Goal: Information Seeking & Learning: Learn about a topic

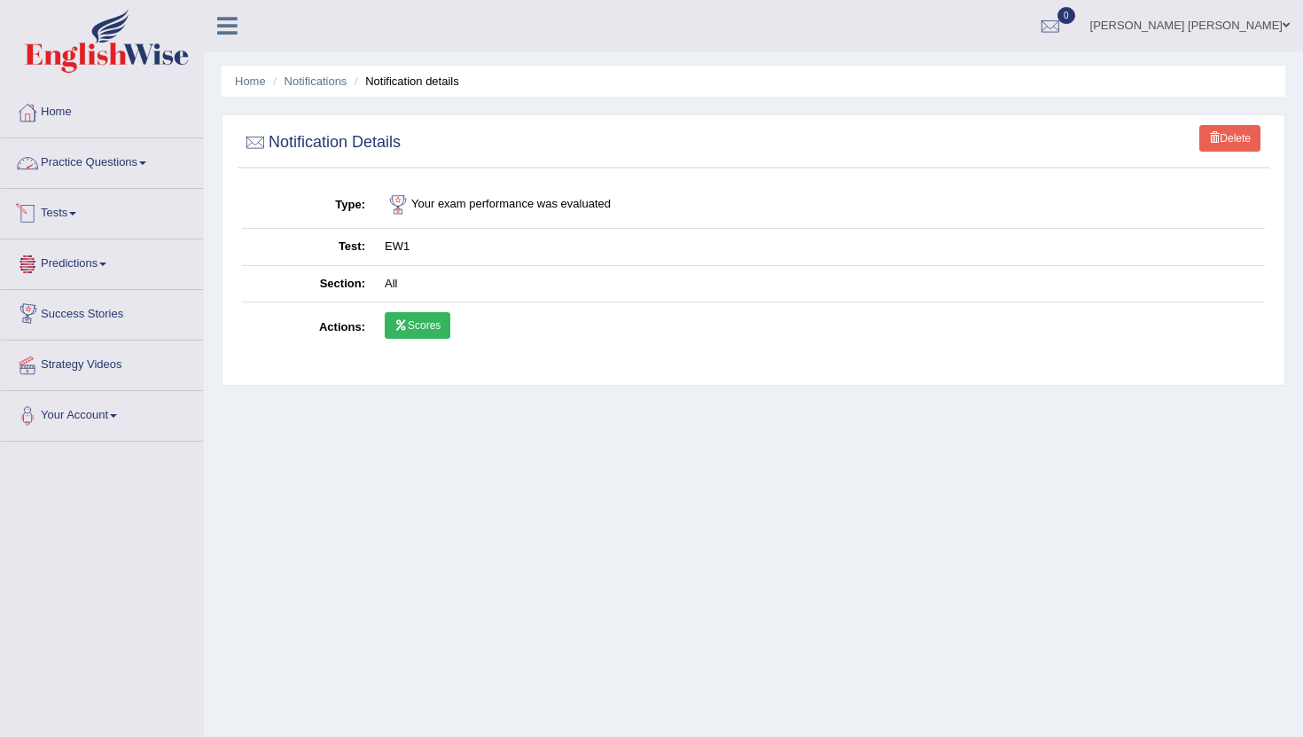
click at [133, 162] on link "Practice Questions" at bounding box center [102, 160] width 202 height 44
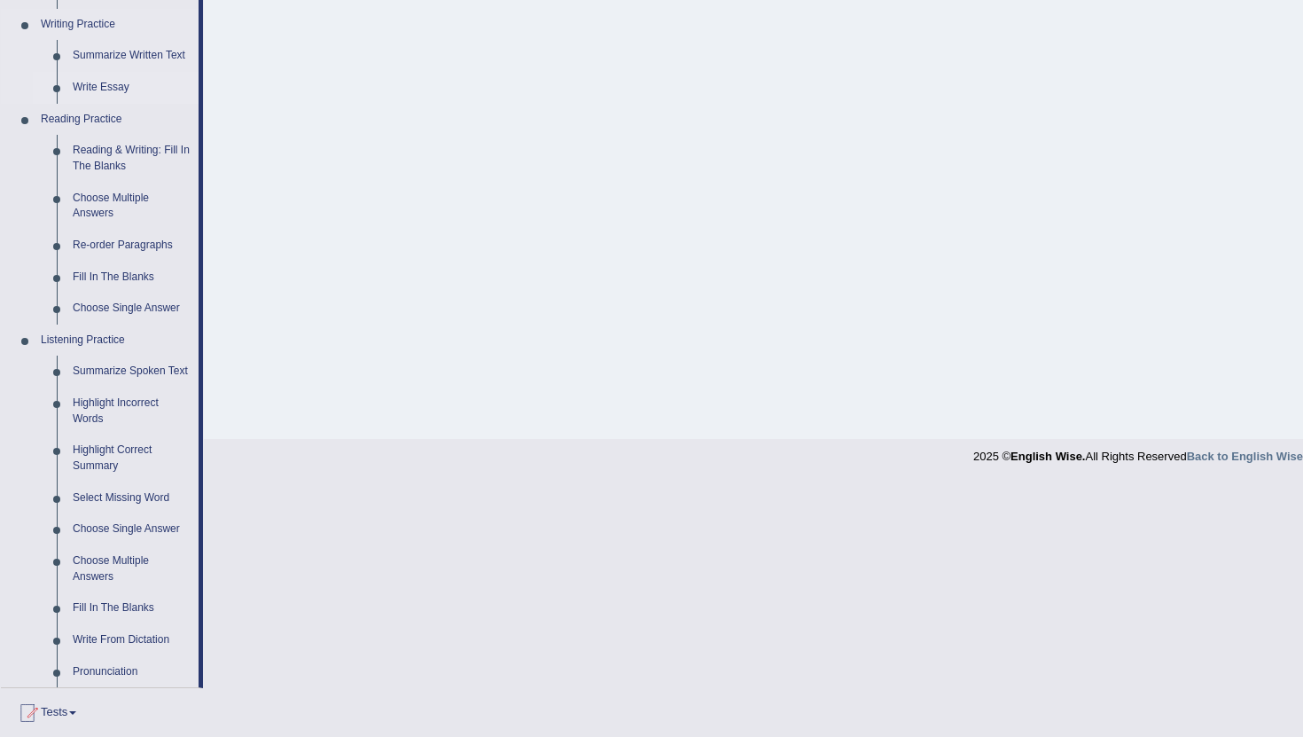
scroll to position [464, 0]
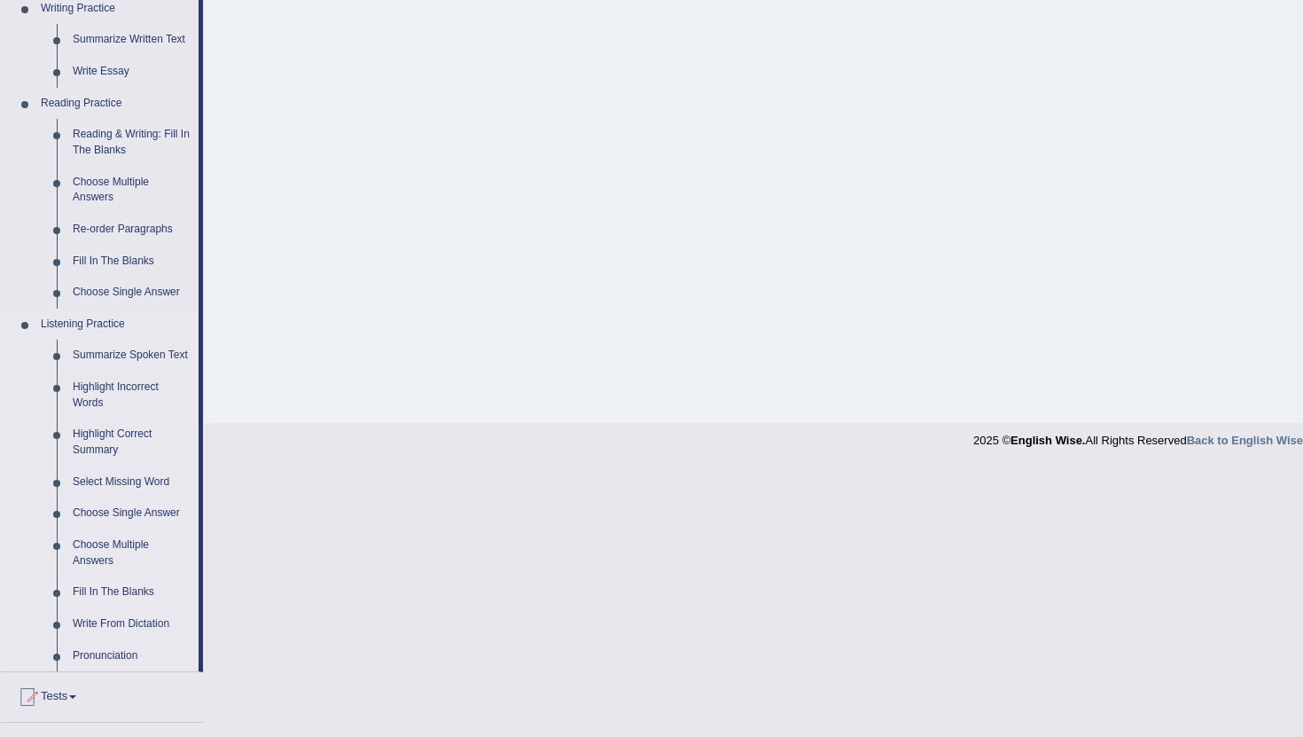
click at [115, 608] on link "Fill In The Blanks" at bounding box center [132, 592] width 134 height 32
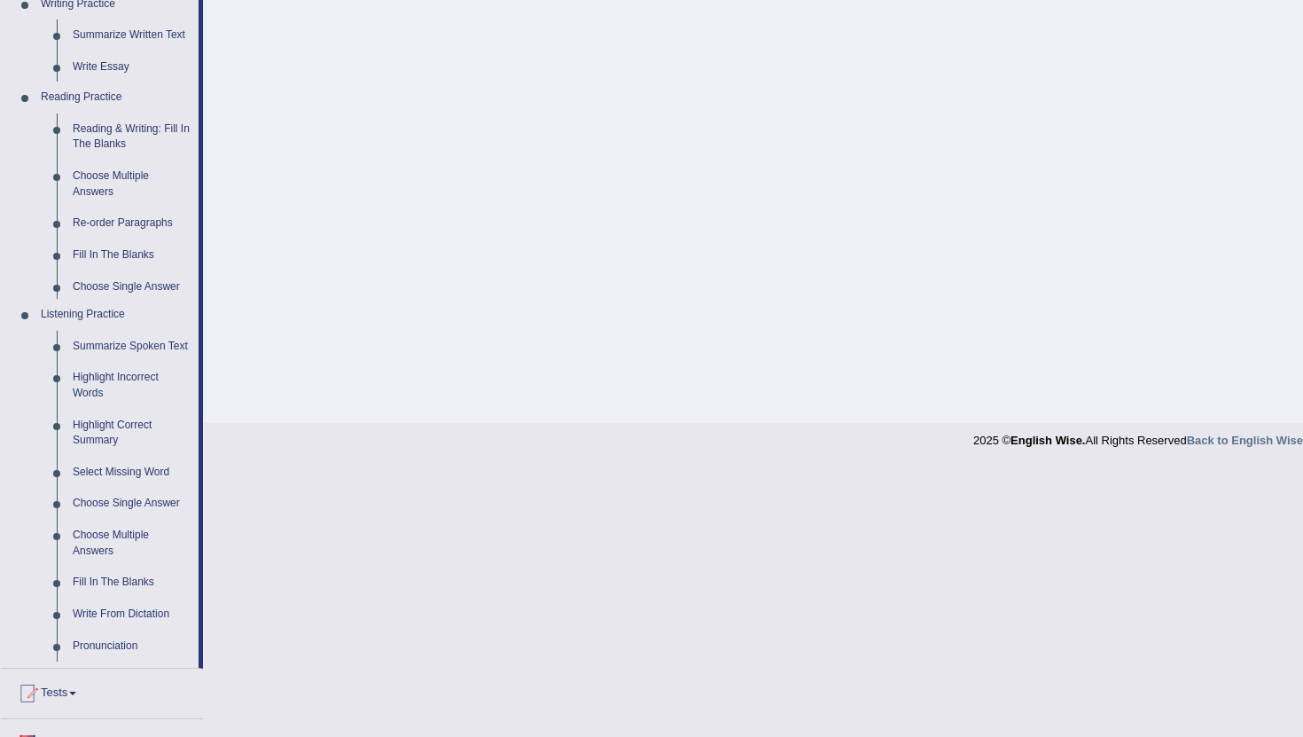
scroll to position [194, 0]
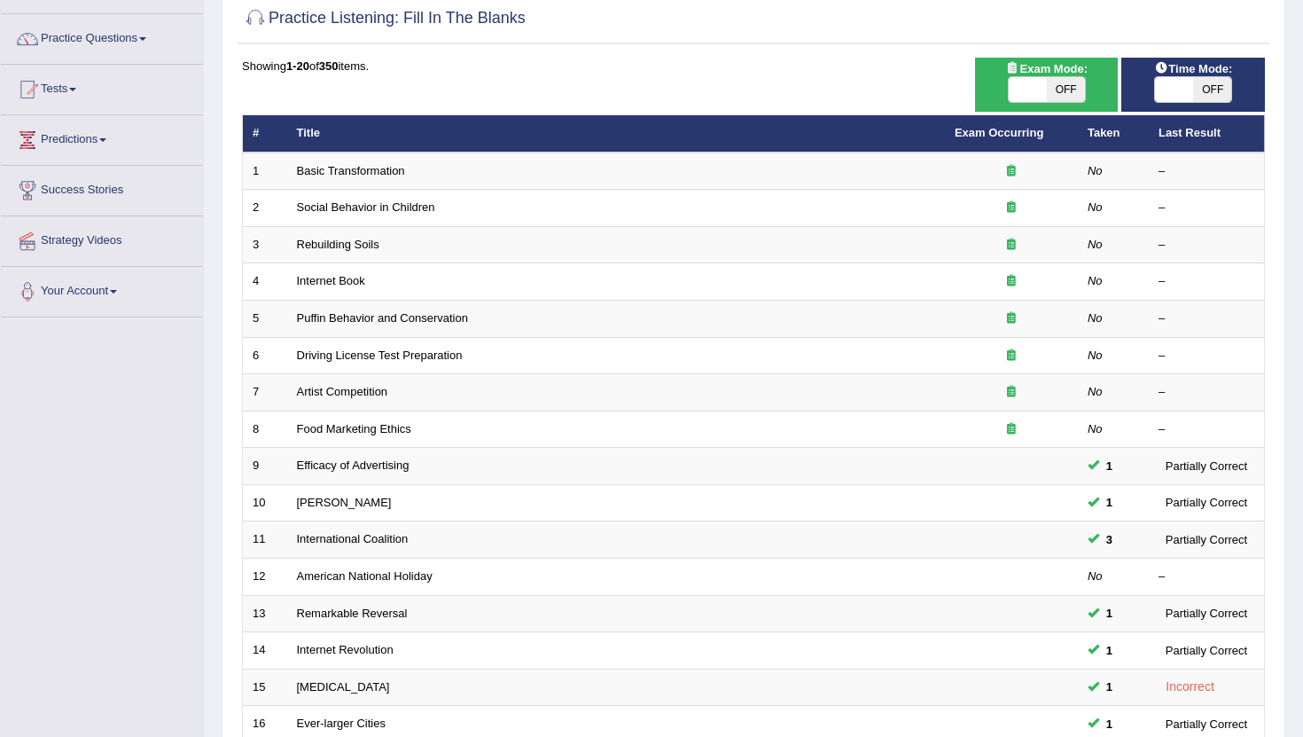
scroll to position [437, 0]
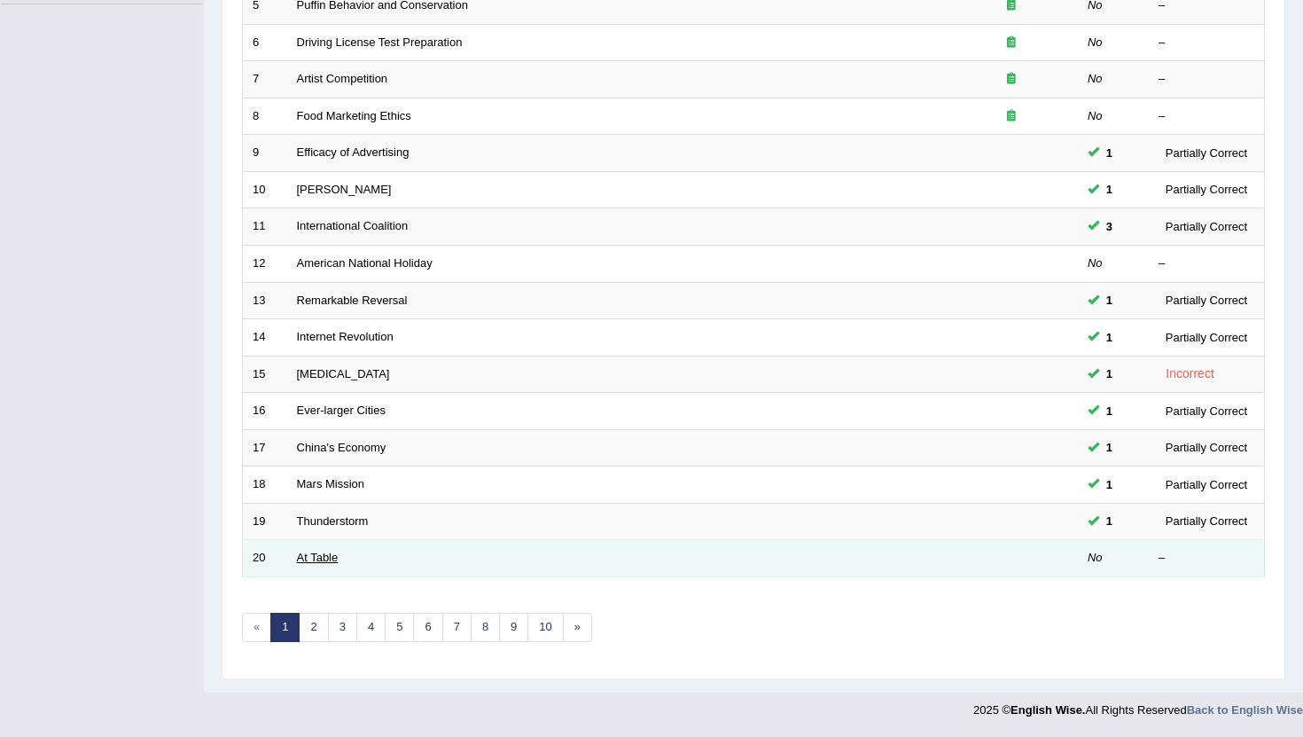
click at [314, 560] on link "At Table" at bounding box center [318, 556] width 42 height 13
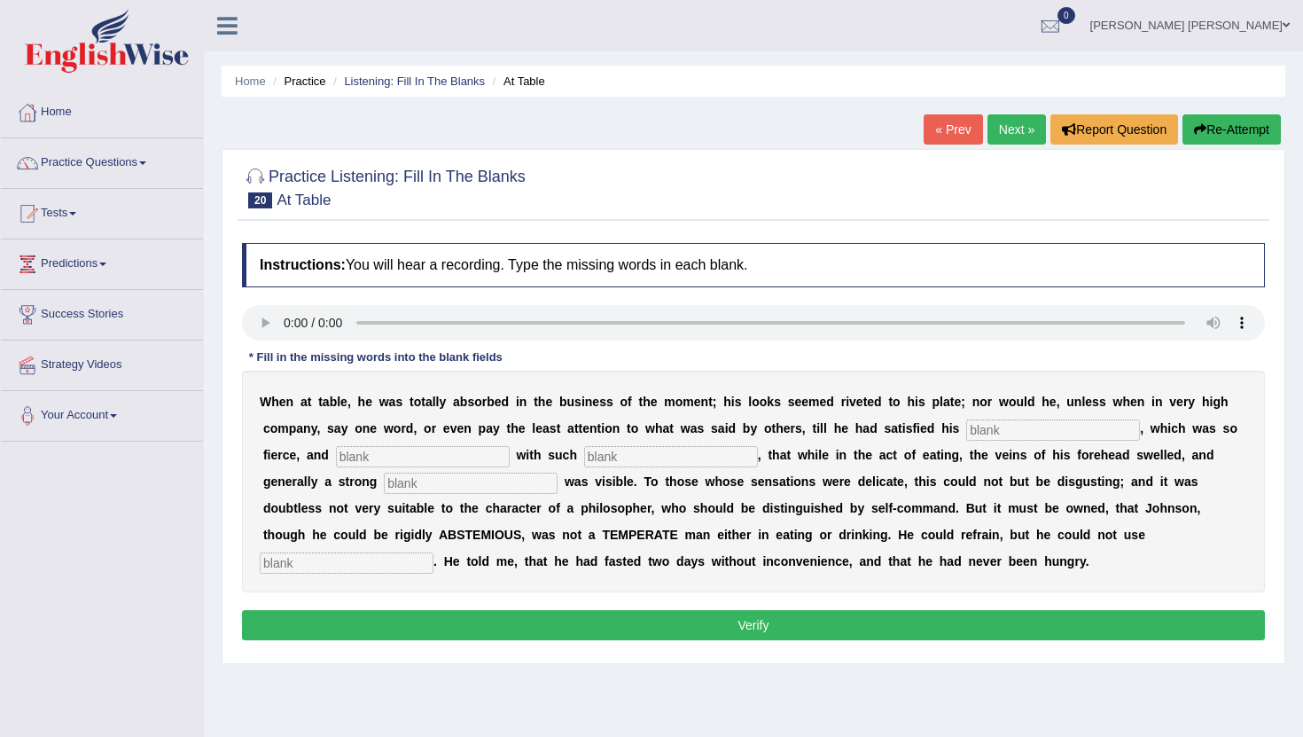
click at [1001, 131] on link "Next »" at bounding box center [1016, 129] width 58 height 30
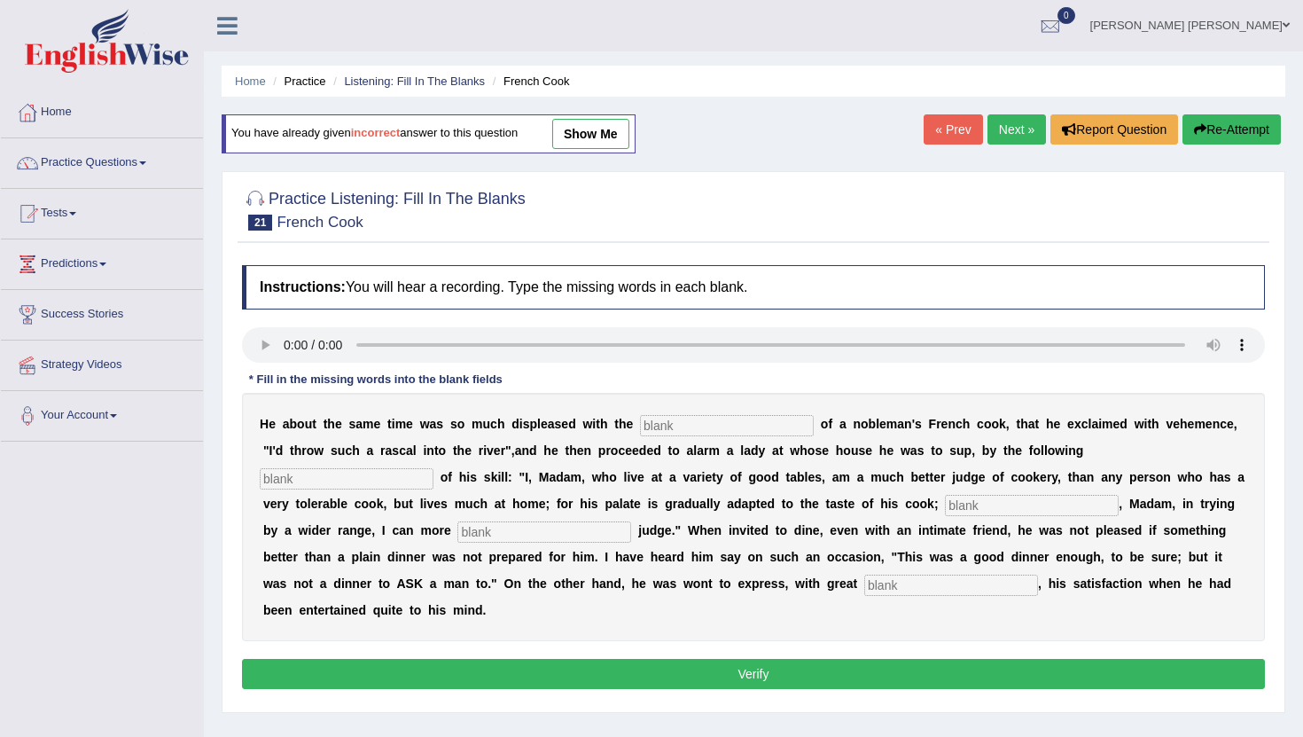
click at [686, 426] on input "text" at bounding box center [727, 425] width 174 height 21
type input "performarce"
click at [433, 468] on input "text" at bounding box center [347, 478] width 174 height 21
type input "manifest"
click at [945, 502] on input "text" at bounding box center [1032, 505] width 174 height 21
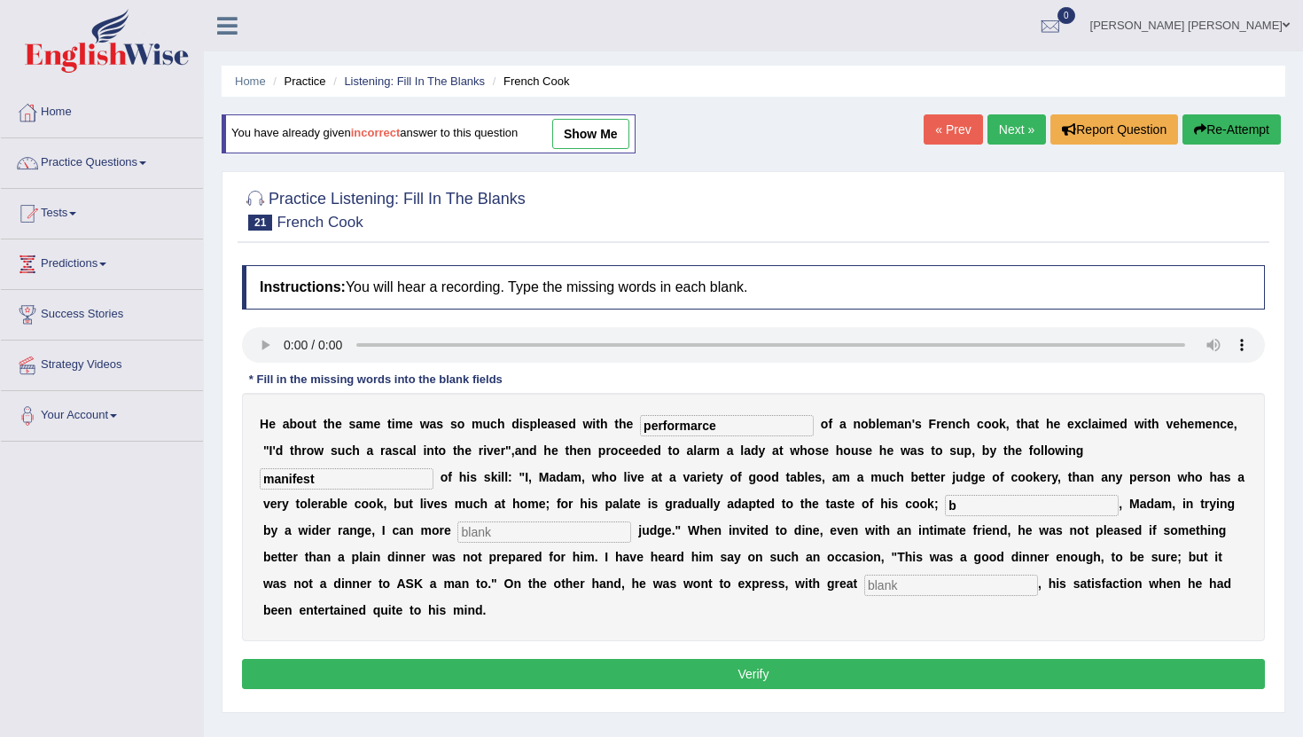
type input "b"
click at [1012, 135] on link "Next »" at bounding box center [1016, 129] width 58 height 30
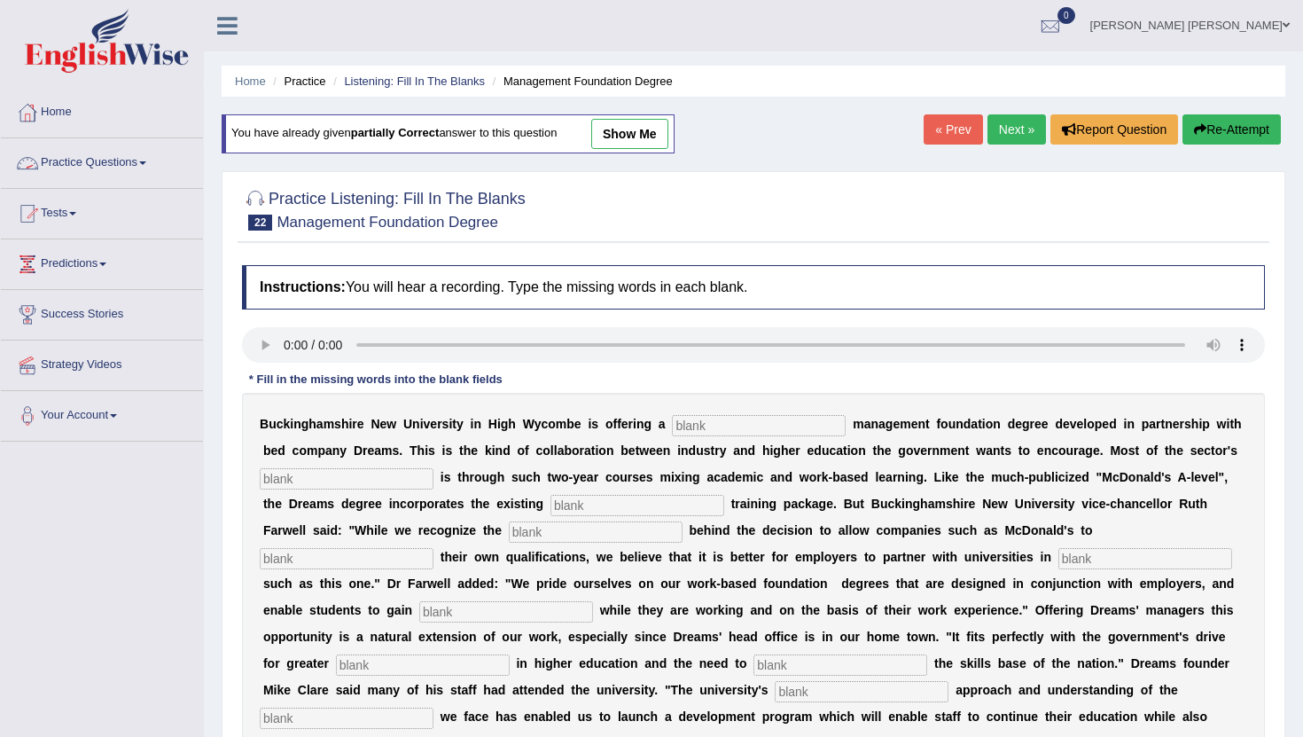
click at [139, 165] on link "Practice Questions" at bounding box center [102, 160] width 202 height 44
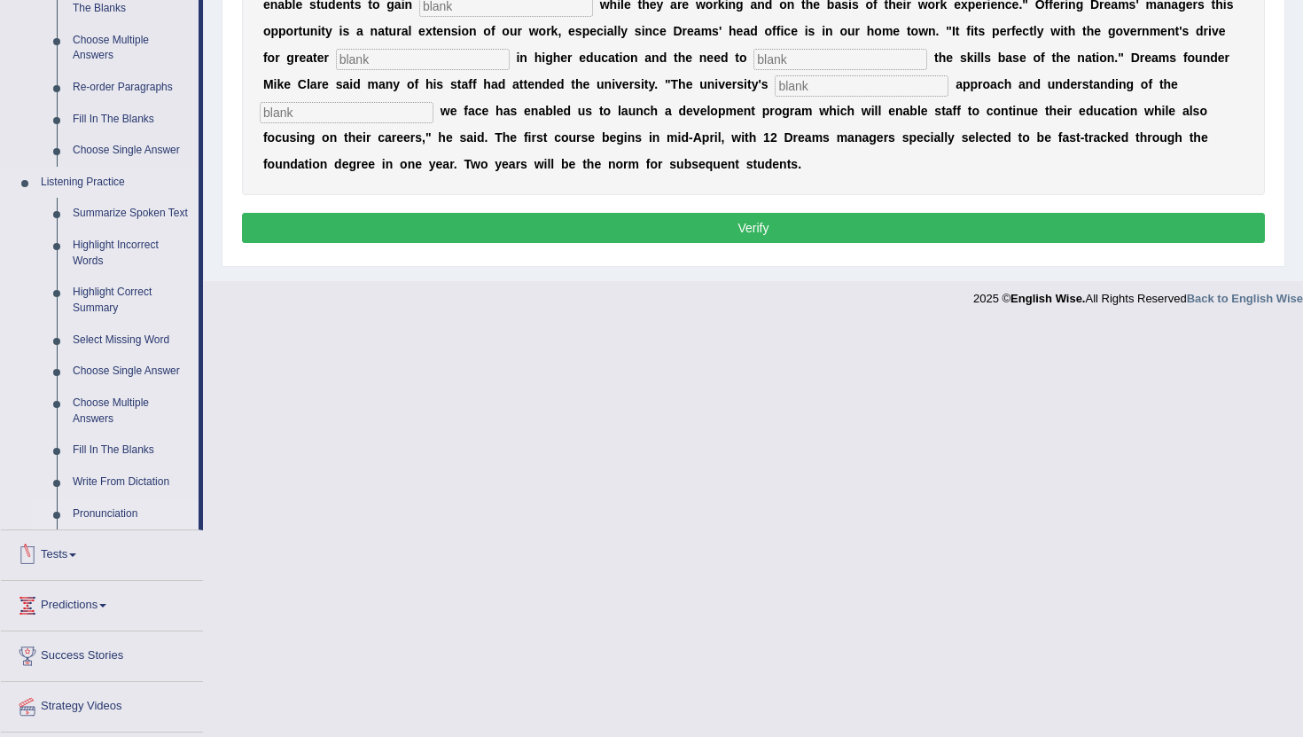
scroll to position [612, 0]
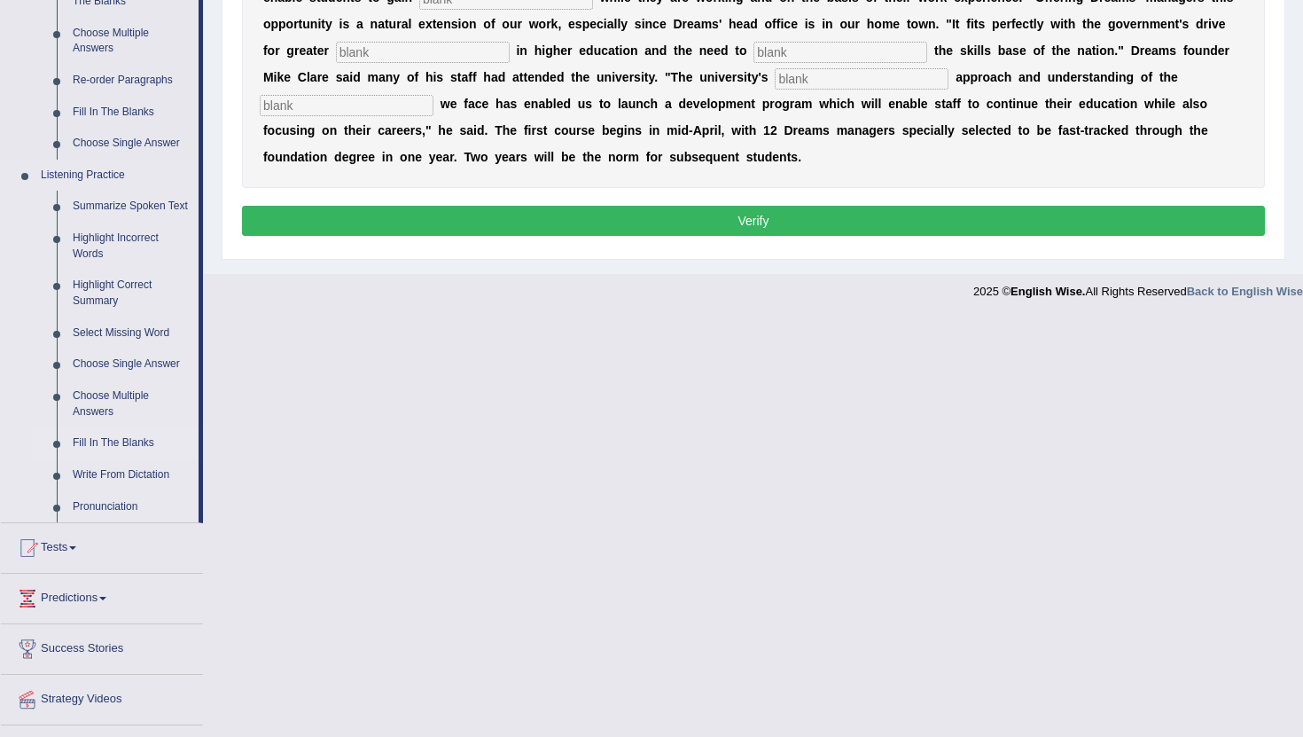
click at [144, 456] on link "Fill In The Blanks" at bounding box center [132, 443] width 134 height 32
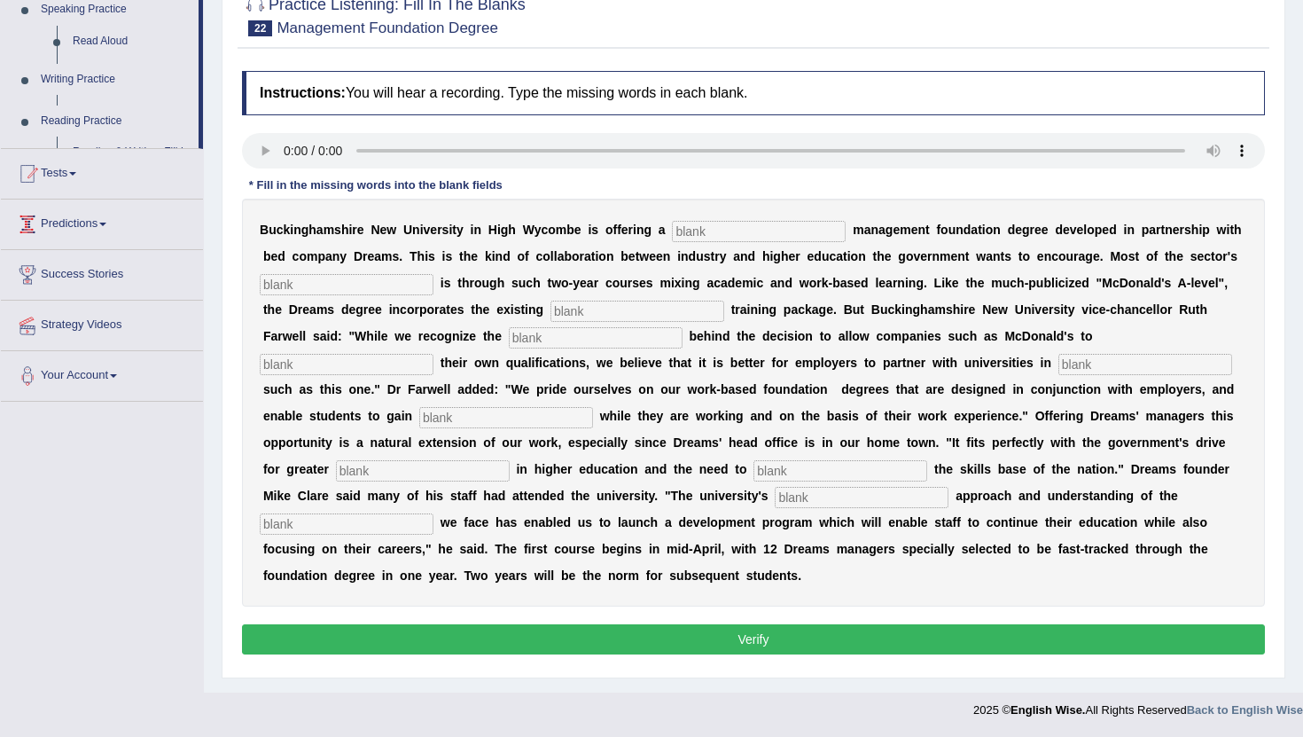
scroll to position [194, 0]
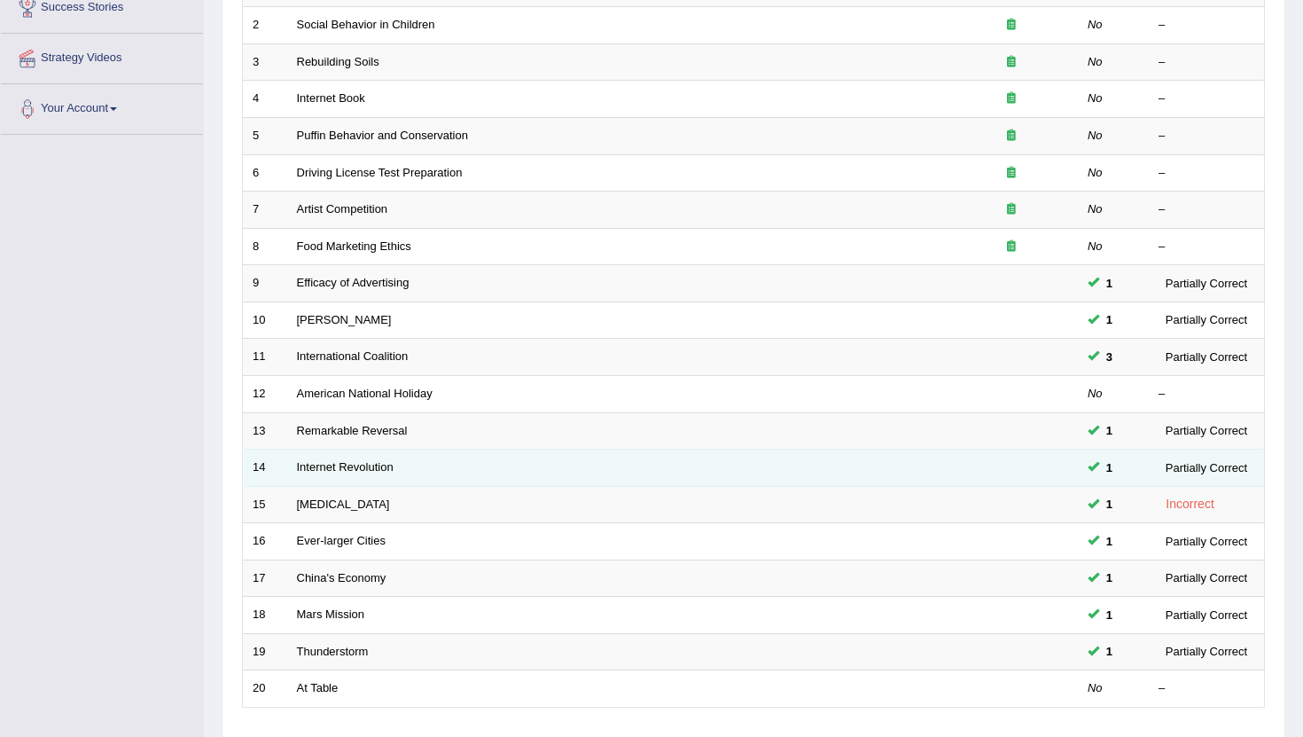
scroll to position [437, 0]
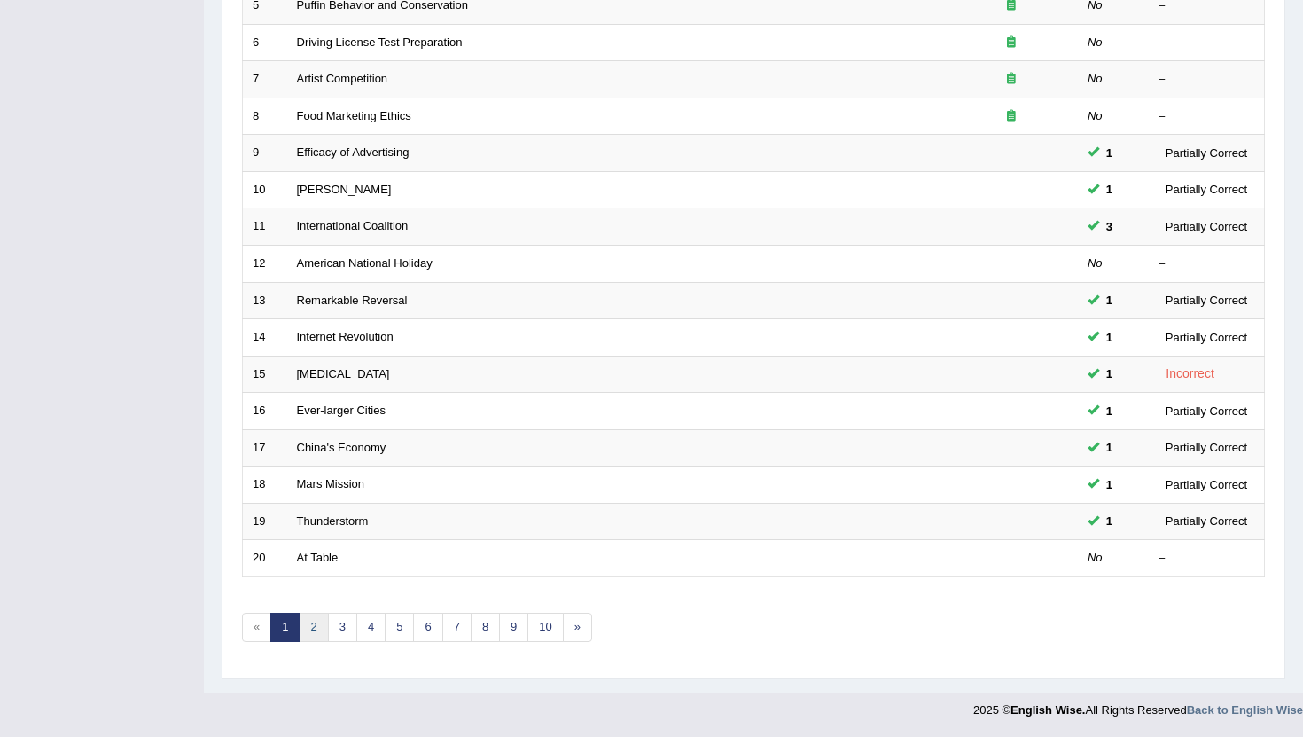
click at [313, 630] on link "2" at bounding box center [313, 626] width 29 height 29
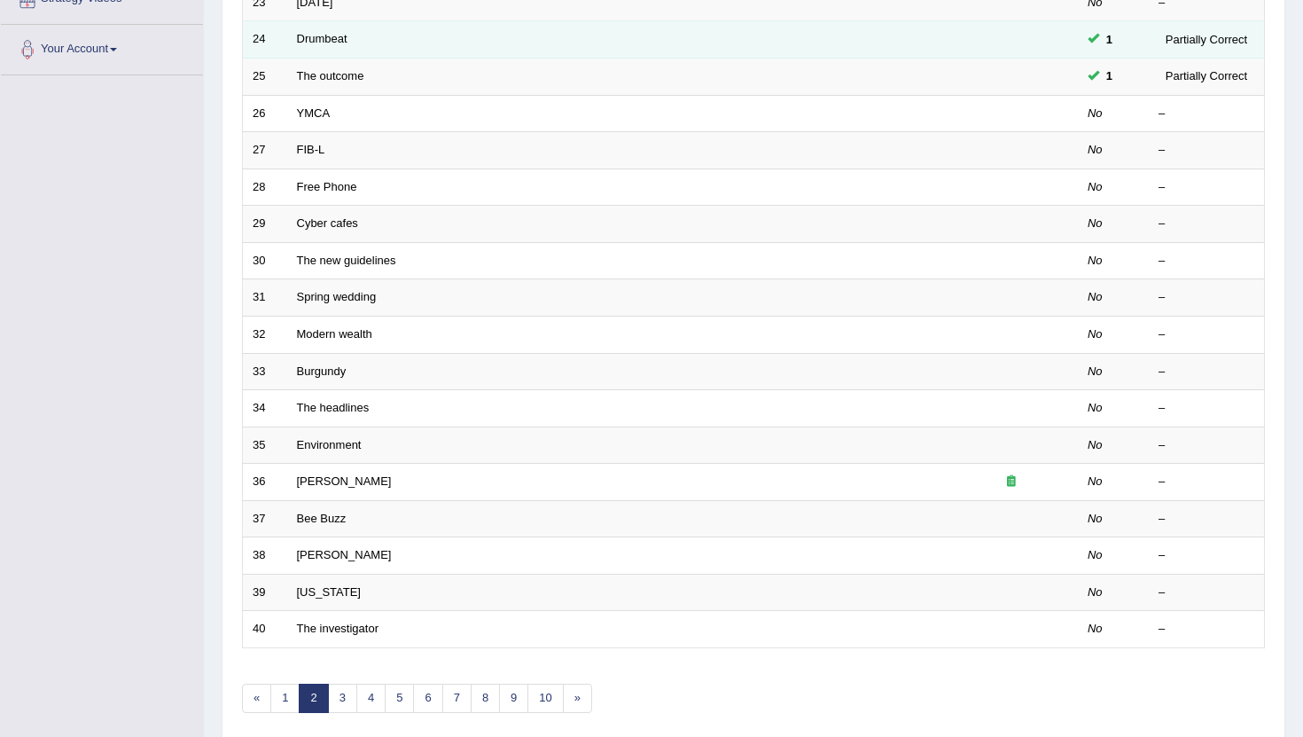
scroll to position [437, 0]
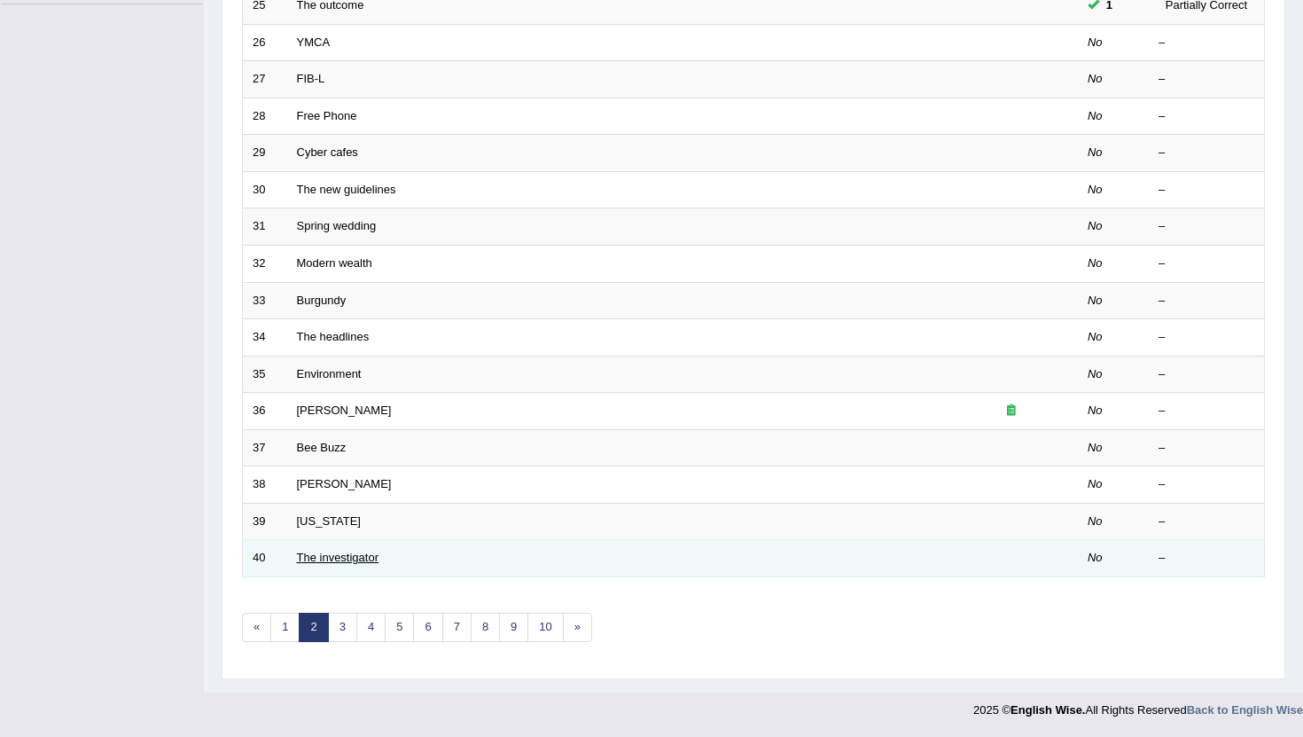
click at [325, 557] on link "The investigator" at bounding box center [338, 556] width 82 height 13
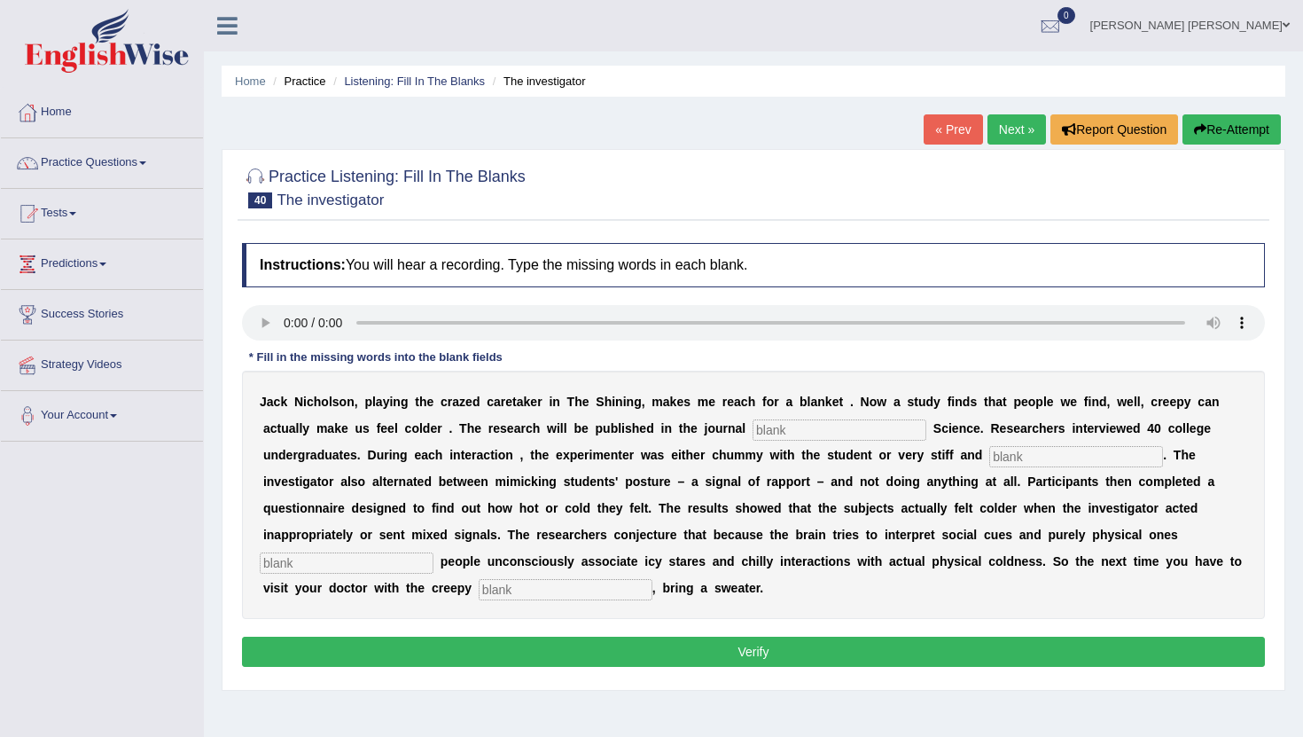
click at [798, 433] on input "text" at bounding box center [839, 429] width 174 height 21
type input "phicology"
click at [1020, 457] on input "text" at bounding box center [1076, 456] width 174 height 21
type input "professional"
click at [433, 552] on input "text" at bounding box center [347, 562] width 174 height 21
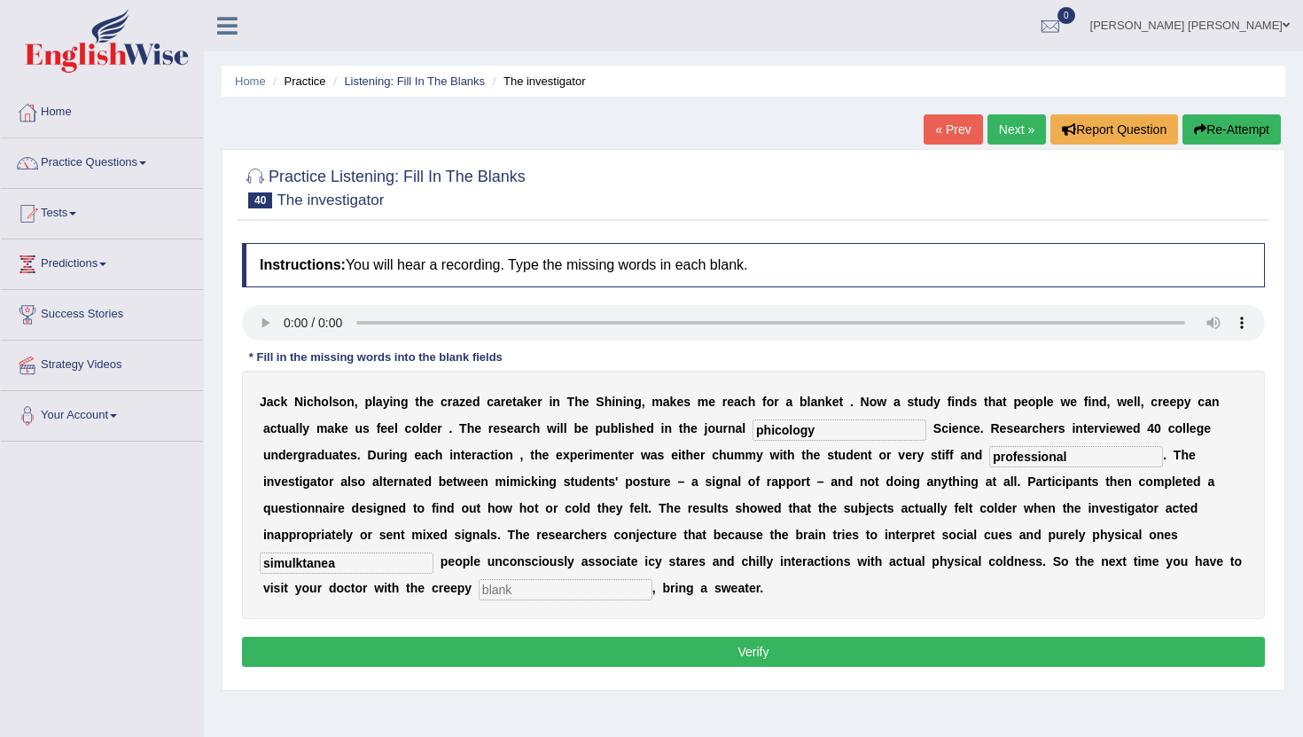
type input "simulktanea"
click at [479, 589] on input "text" at bounding box center [566, 589] width 174 height 21
type input "recepciones"
click at [773, 429] on input "phicology" at bounding box center [839, 429] width 174 height 21
type input "psychological"
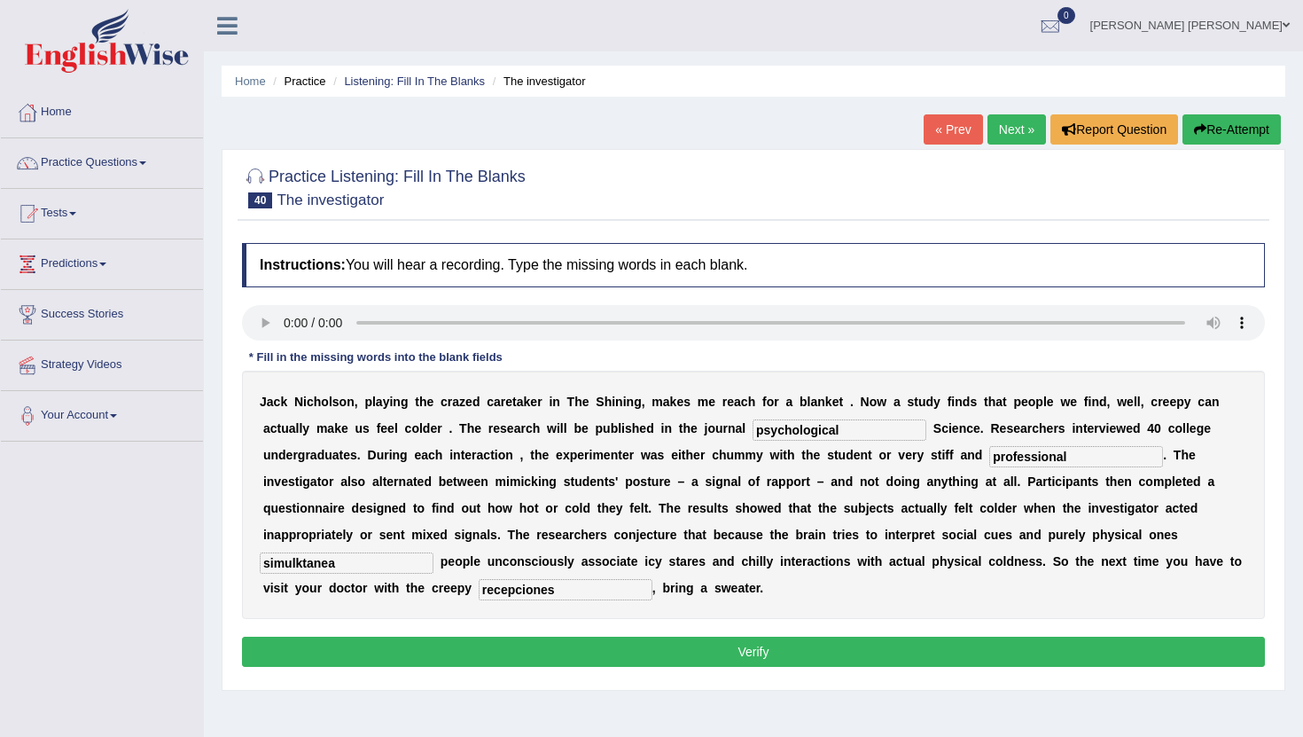
click at [433, 552] on input "simulktanea" at bounding box center [347, 562] width 174 height 21
type input "simultaneus"
click at [479, 590] on input "recepciones" at bounding box center [566, 589] width 174 height 21
type input "recception"
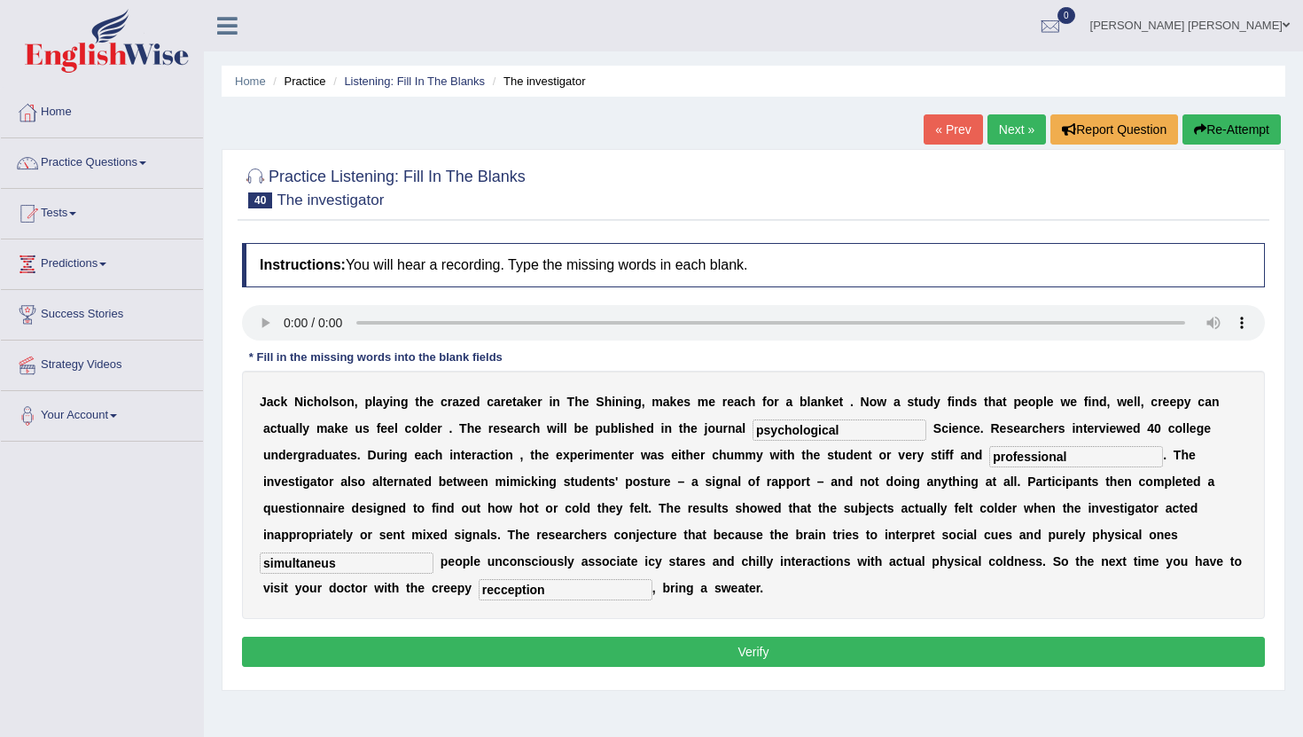
click at [661, 647] on button "Verify" at bounding box center [753, 651] width 1023 height 30
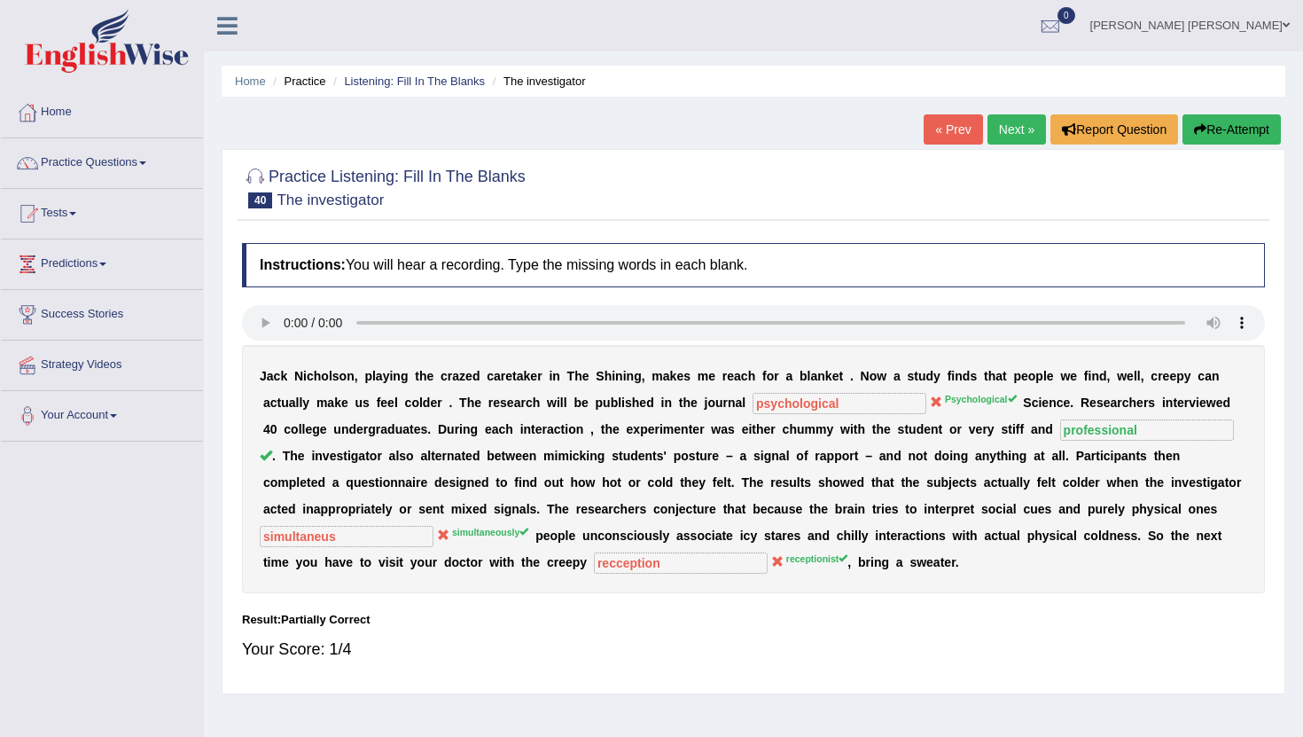
click at [998, 129] on link "Next »" at bounding box center [1016, 129] width 58 height 30
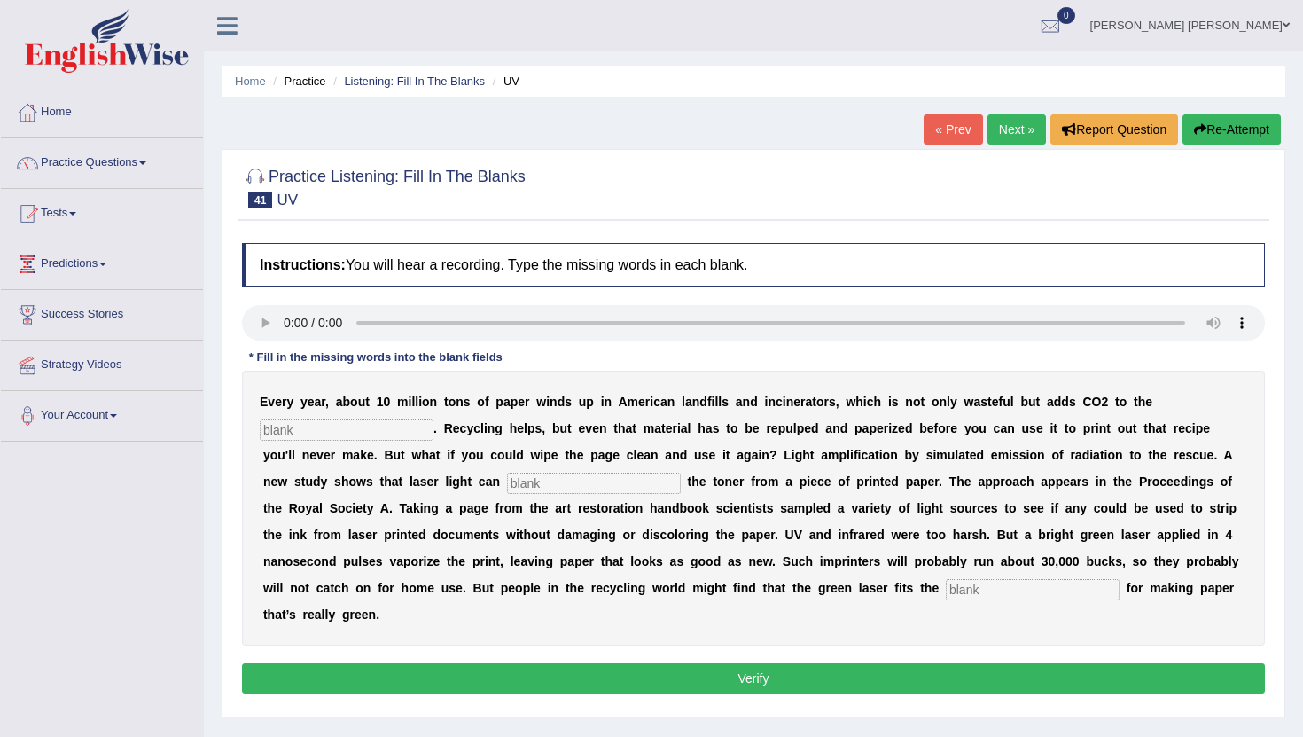
click at [359, 436] on input "text" at bounding box center [347, 429] width 174 height 21
click at [978, 582] on input "text" at bounding box center [1033, 589] width 174 height 21
type input "bill"
click at [540, 488] on input "text" at bounding box center [594, 482] width 174 height 21
type input "amplification"
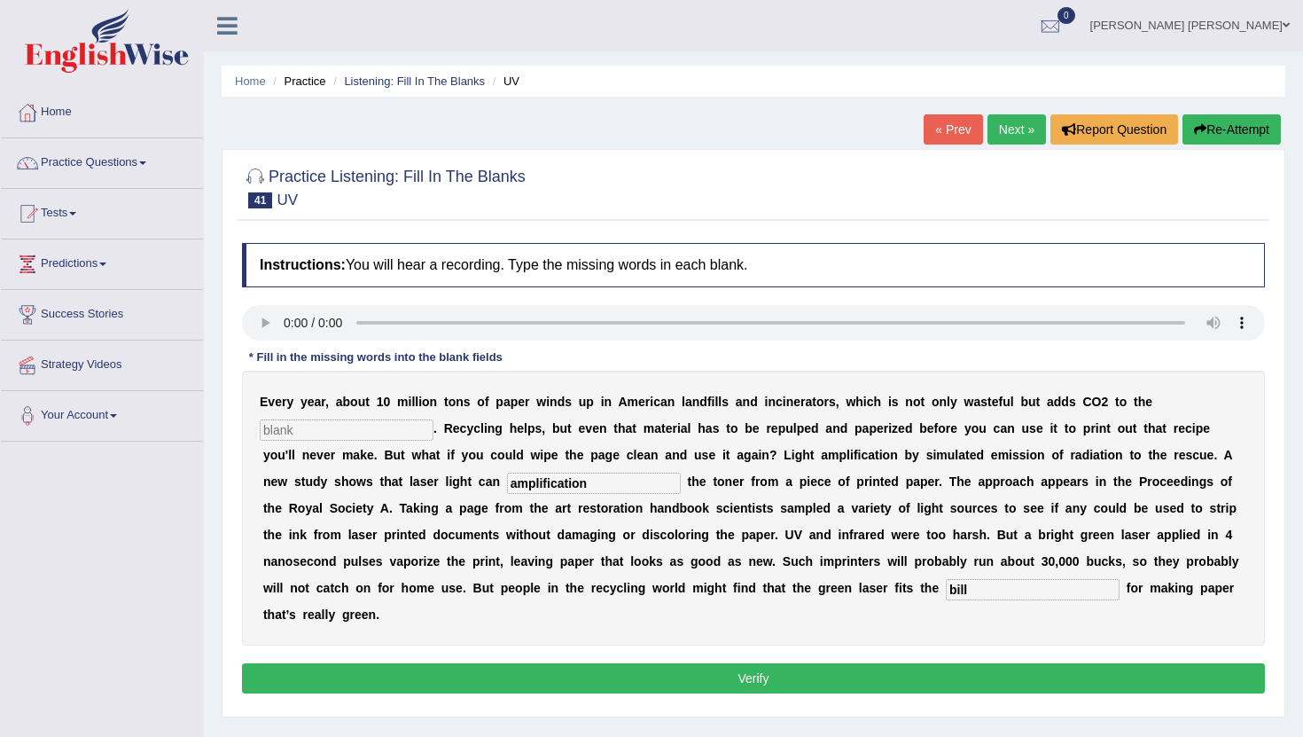
click at [304, 425] on input "text" at bounding box center [347, 429] width 174 height 21
type input "atmosphera"
click at [636, 670] on button "Verify" at bounding box center [753, 678] width 1023 height 30
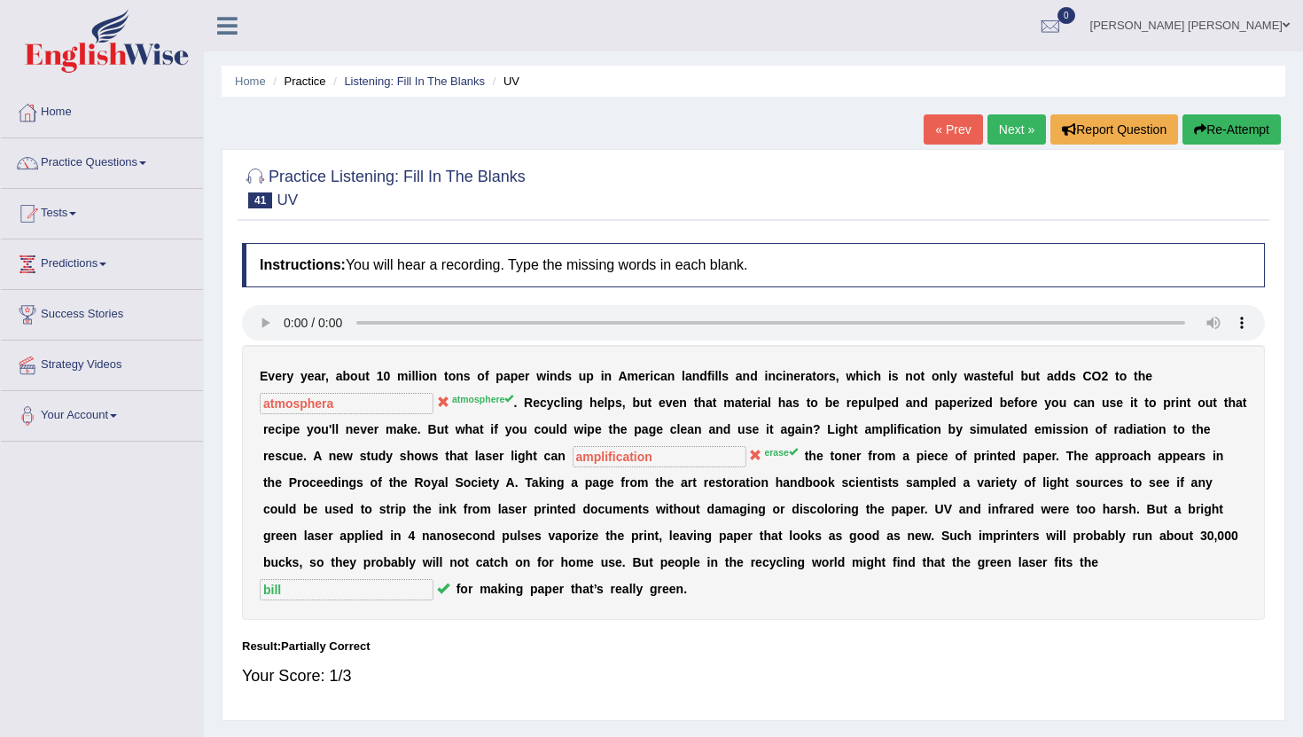
click at [1231, 129] on button "Re-Attempt" at bounding box center [1231, 129] width 98 height 30
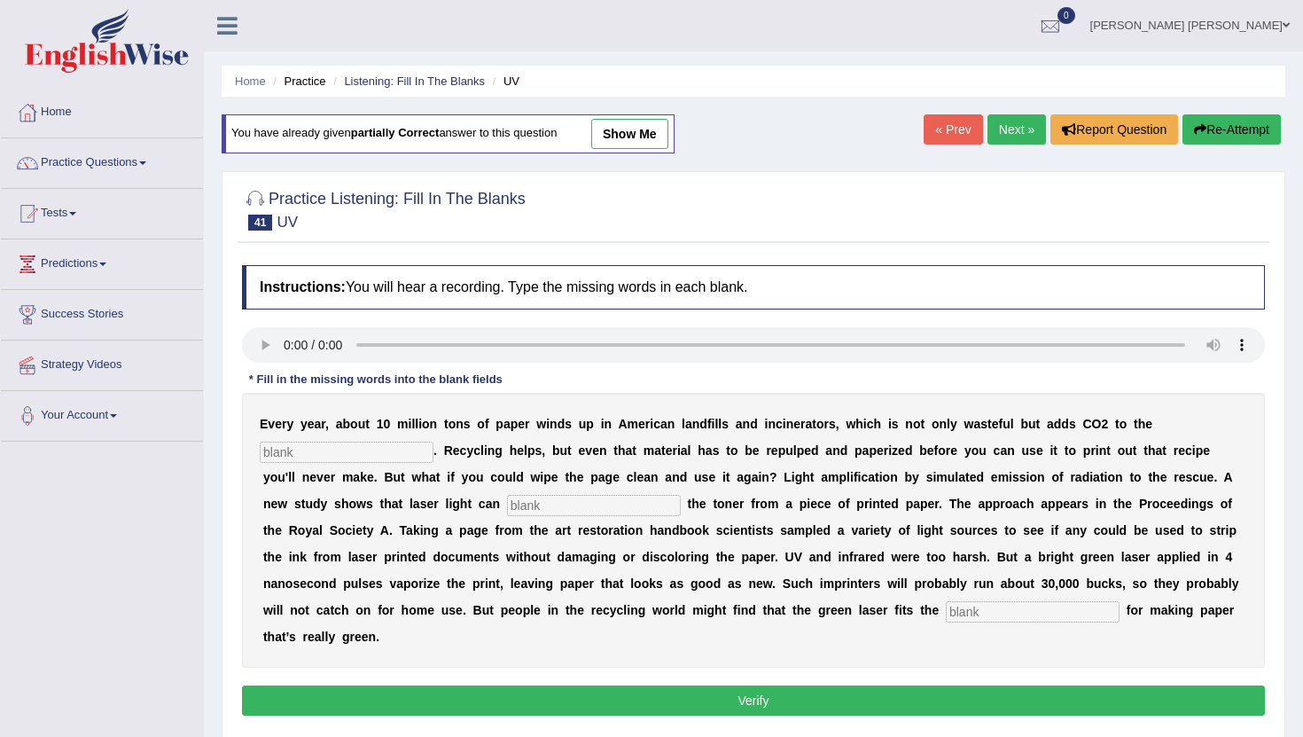
click at [290, 453] on input "text" at bounding box center [347, 451] width 174 height 21
type input "amtmosphere"
click at [985, 615] on input "text" at bounding box center [1033, 611] width 174 height 21
type input "bill"
click at [507, 504] on input "text" at bounding box center [594, 505] width 174 height 21
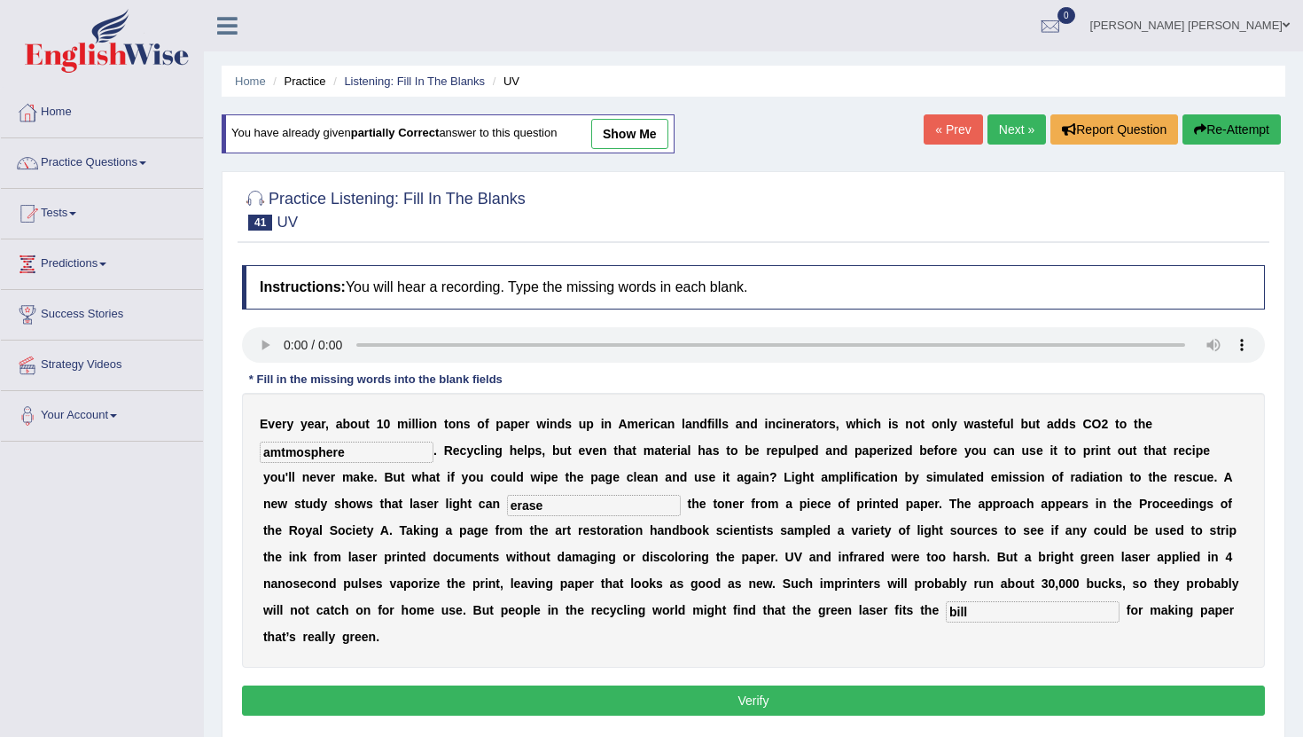
type input "erase"
click at [813, 702] on button "Verify" at bounding box center [753, 700] width 1023 height 30
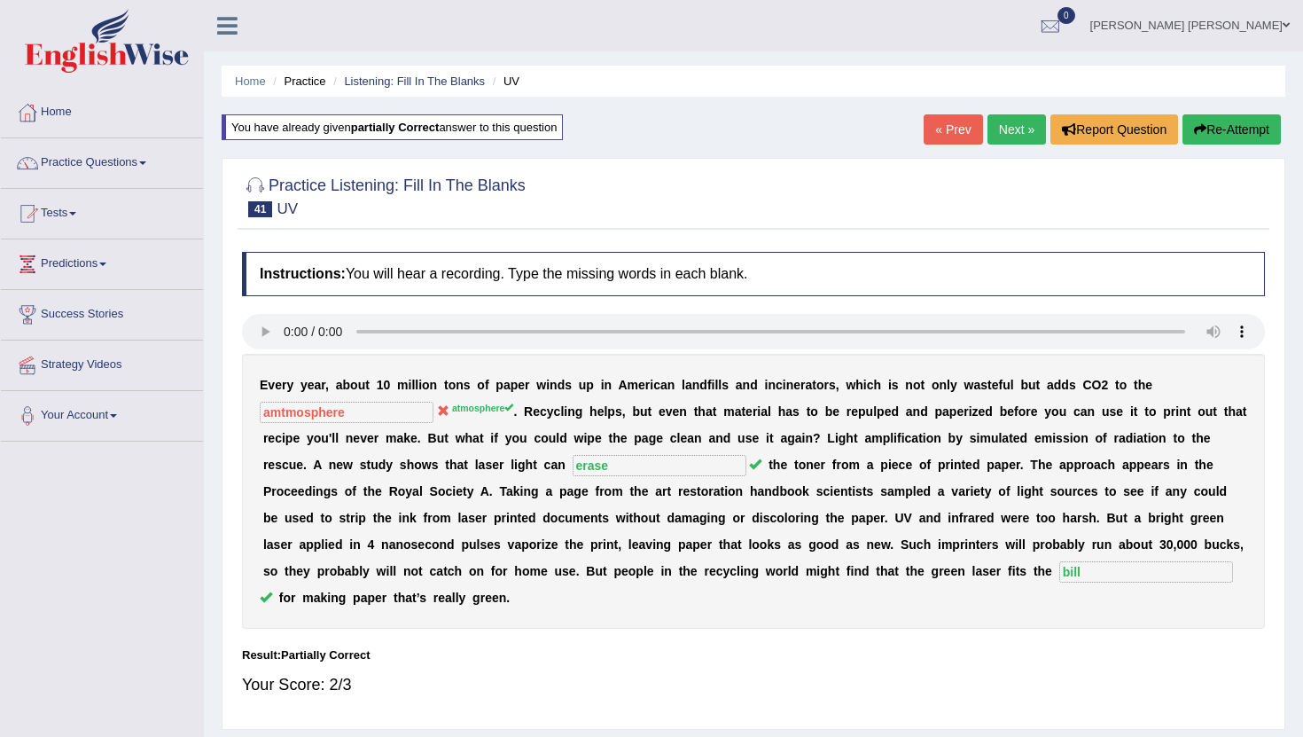
click at [996, 120] on link "Next »" at bounding box center [1016, 129] width 58 height 30
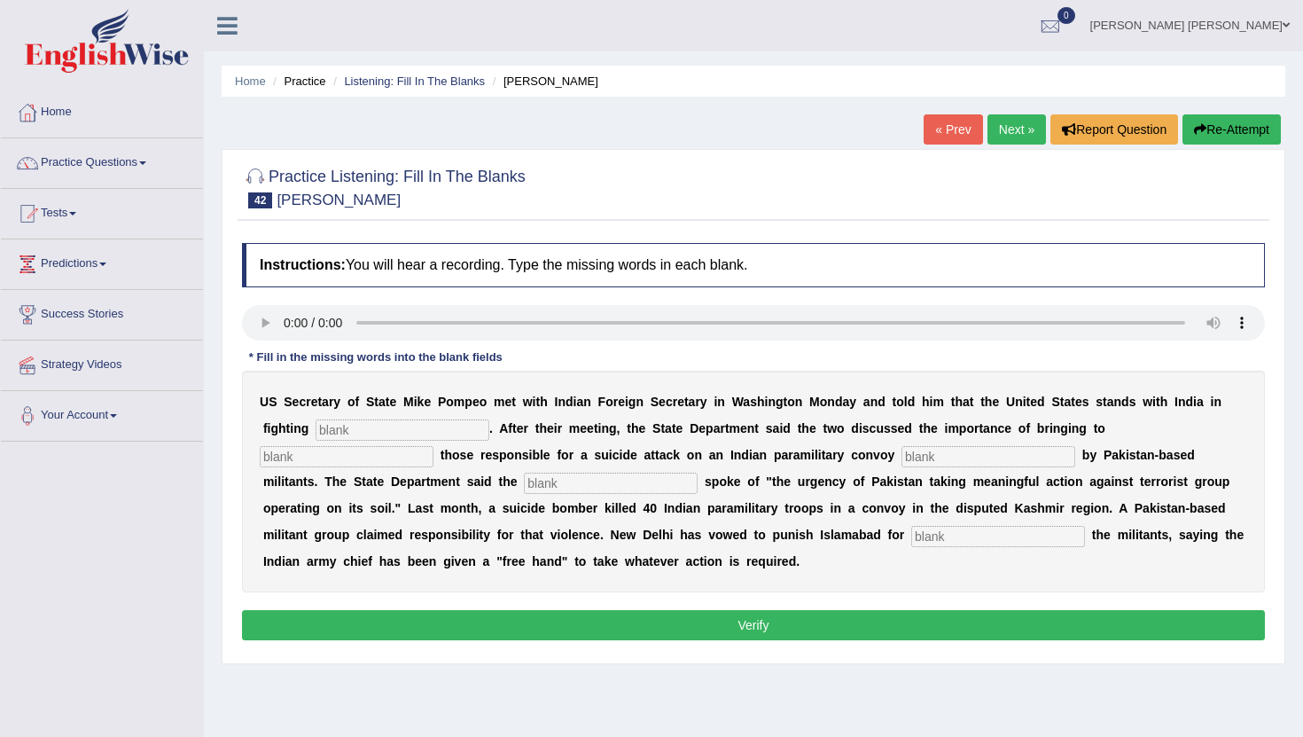
click at [346, 426] on input "text" at bounding box center [403, 429] width 174 height 21
click at [347, 441] on div "U S S e c r e t a r y o f S [PERSON_NAME] M [PERSON_NAME] P o m p e o m e t w i…" at bounding box center [753, 481] width 1023 height 222
click at [349, 425] on input "text" at bounding box center [403, 429] width 174 height 21
type input "terrorising"
click at [433, 446] on input "text" at bounding box center [347, 456] width 174 height 21
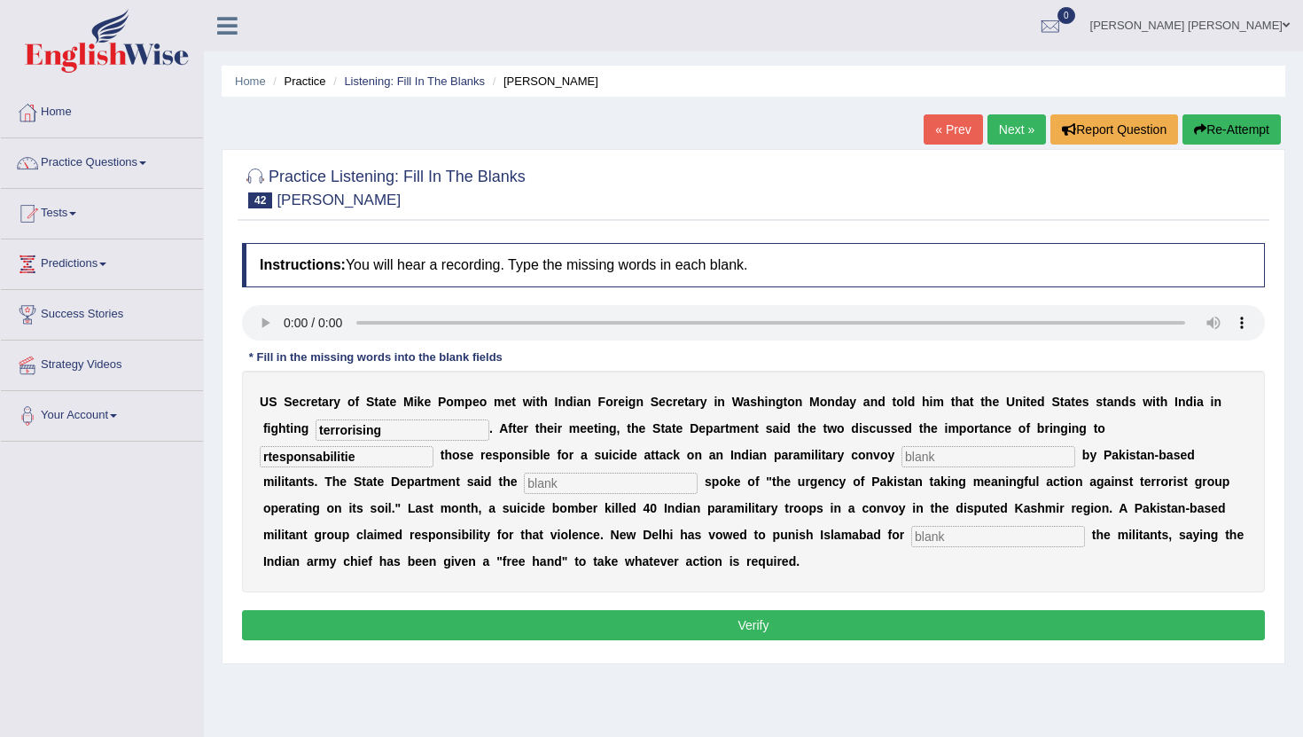
type input "rtesponsabilitie"
click at [901, 457] on input "text" at bounding box center [988, 456] width 174 height 21
drag, startPoint x: 1192, startPoint y: 432, endPoint x: 982, endPoint y: 418, distance: 210.5
click at [982, 418] on div "U S S e c r e t a r y o f S t a t e M i k e P o m p e o m e t w i t h I n d i a…" at bounding box center [753, 481] width 1023 height 222
type input "just"
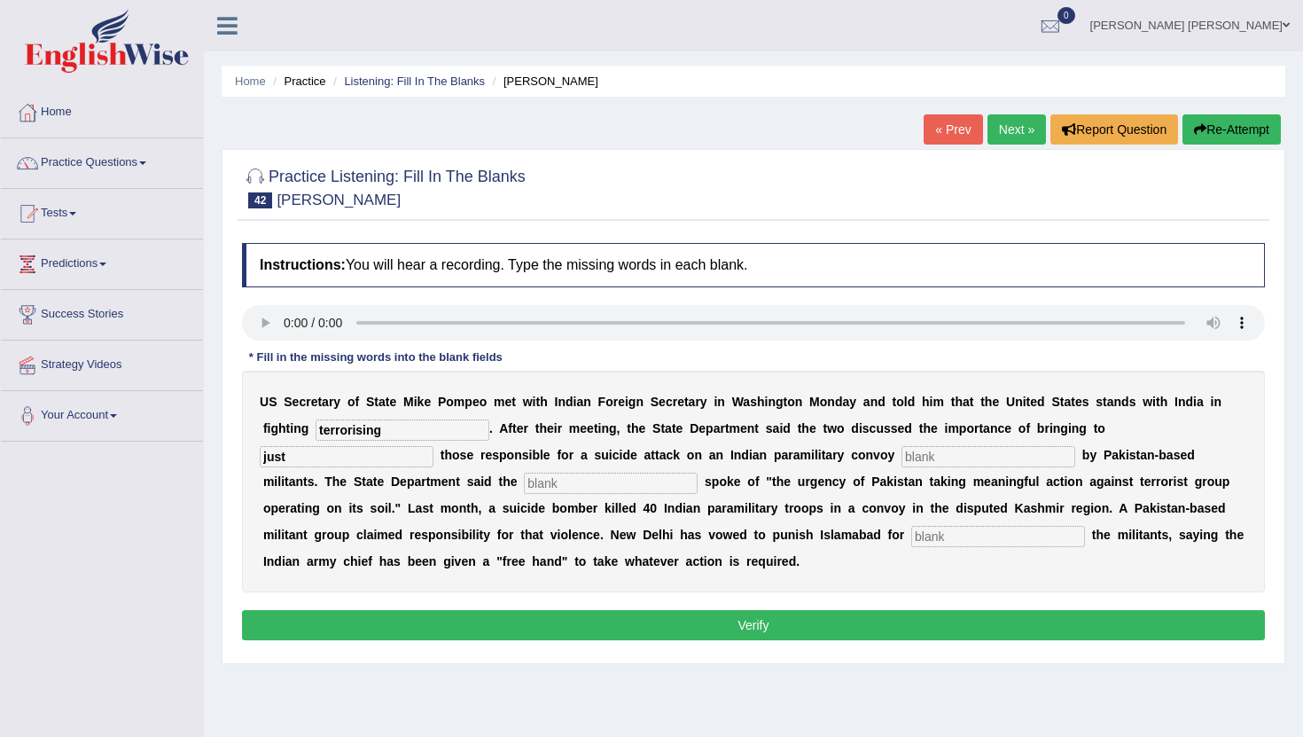
click at [901, 456] on input "text" at bounding box center [988, 456] width 174 height 21
type input "militar"
click at [911, 539] on input "text" at bounding box center [998, 536] width 174 height 21
type input "sheltrie"
click at [675, 622] on button "Verify" at bounding box center [753, 625] width 1023 height 30
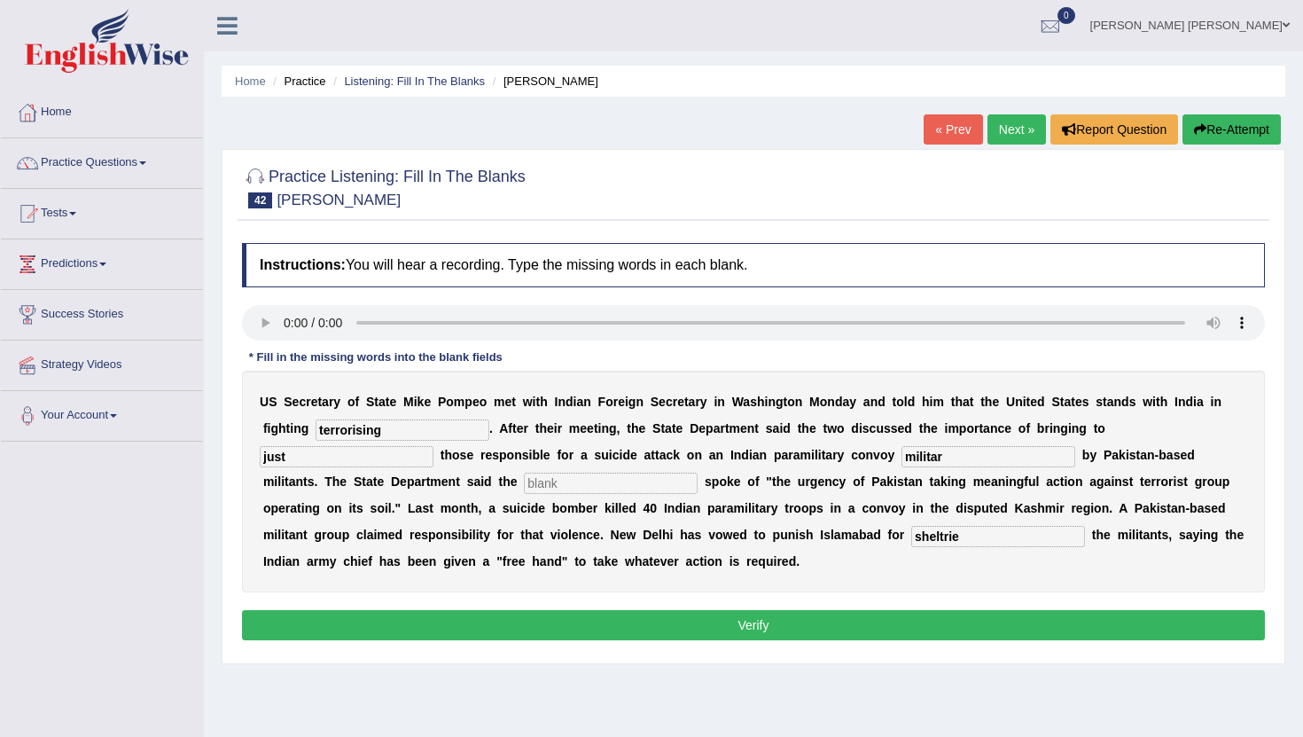
click at [524, 487] on input "text" at bounding box center [611, 482] width 174 height 21
type input "k"
click at [362, 621] on button "Verify" at bounding box center [753, 625] width 1023 height 30
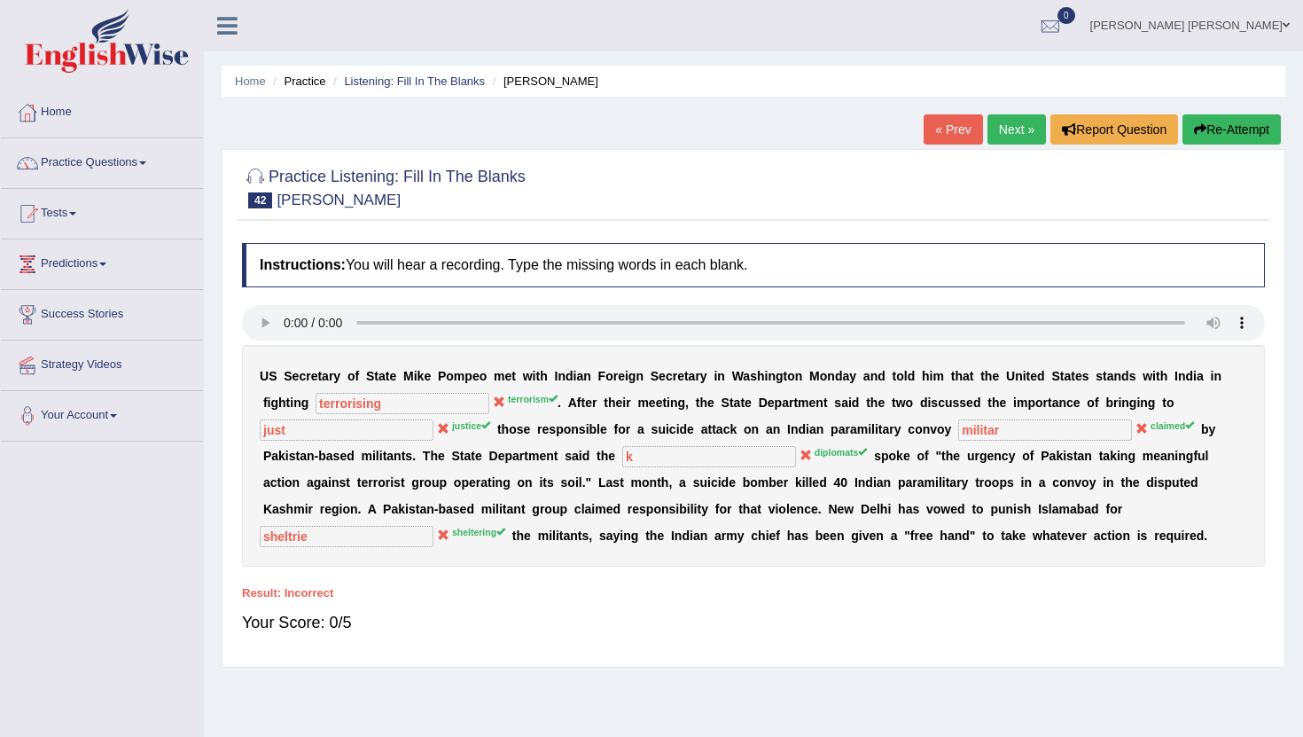
click at [1012, 134] on link "Next »" at bounding box center [1016, 129] width 58 height 30
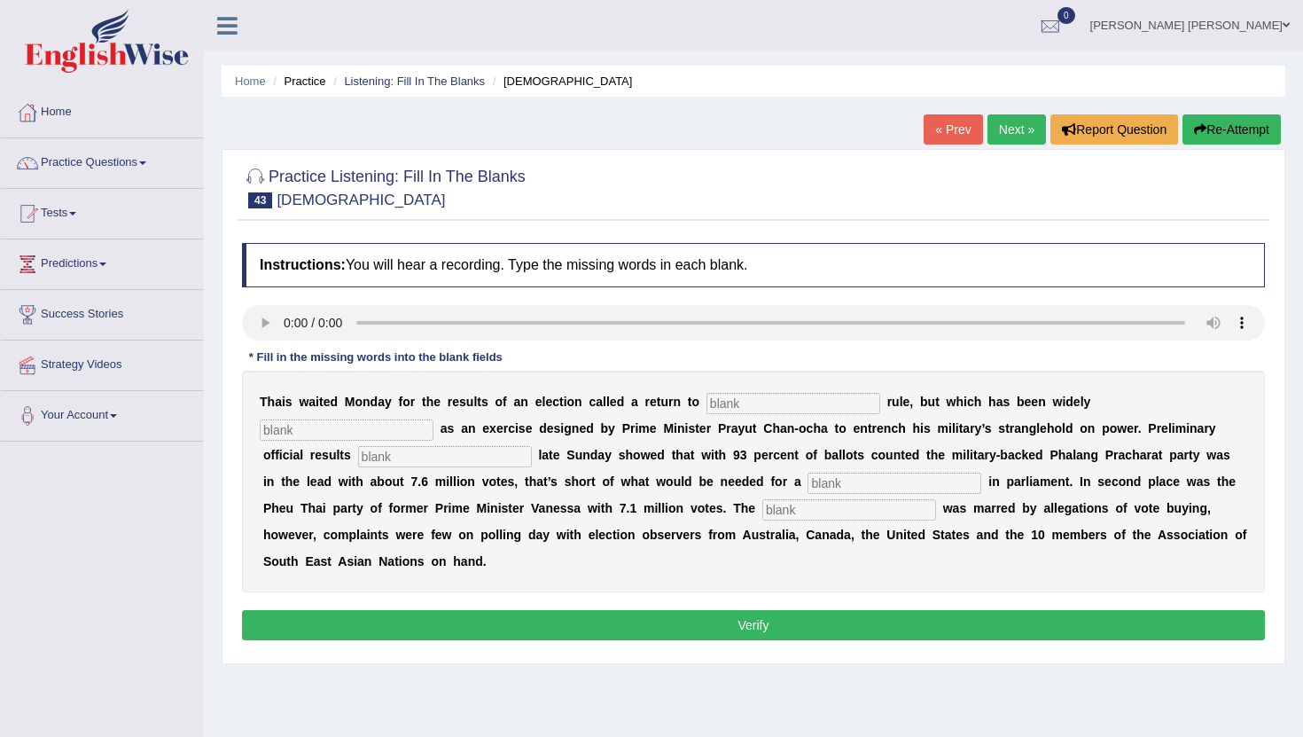
click at [752, 395] on input "text" at bounding box center [793, 403] width 174 height 21
type input "democrai"
click at [807, 492] on input "text" at bounding box center [894, 482] width 174 height 21
type input "d"
click at [433, 419] on input "text" at bounding box center [347, 429] width 174 height 21
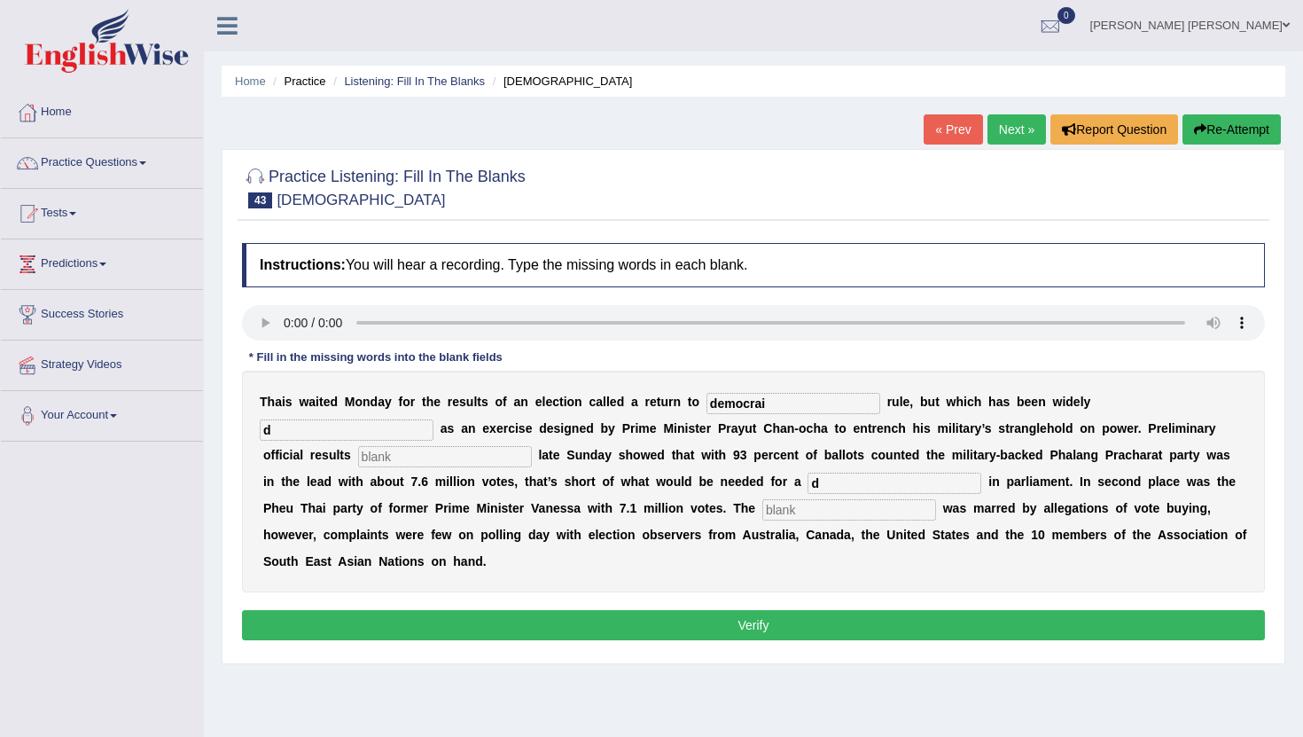
type input "d"
click at [674, 495] on div "T h a i s w a i t e d M o n d a y f o r t h e r e s u l t s o f a n e l e c t i…" at bounding box center [753, 481] width 1023 height 222
click at [762, 506] on input "text" at bounding box center [849, 509] width 174 height 21
type input "d"
click at [358, 461] on input "text" at bounding box center [445, 456] width 174 height 21
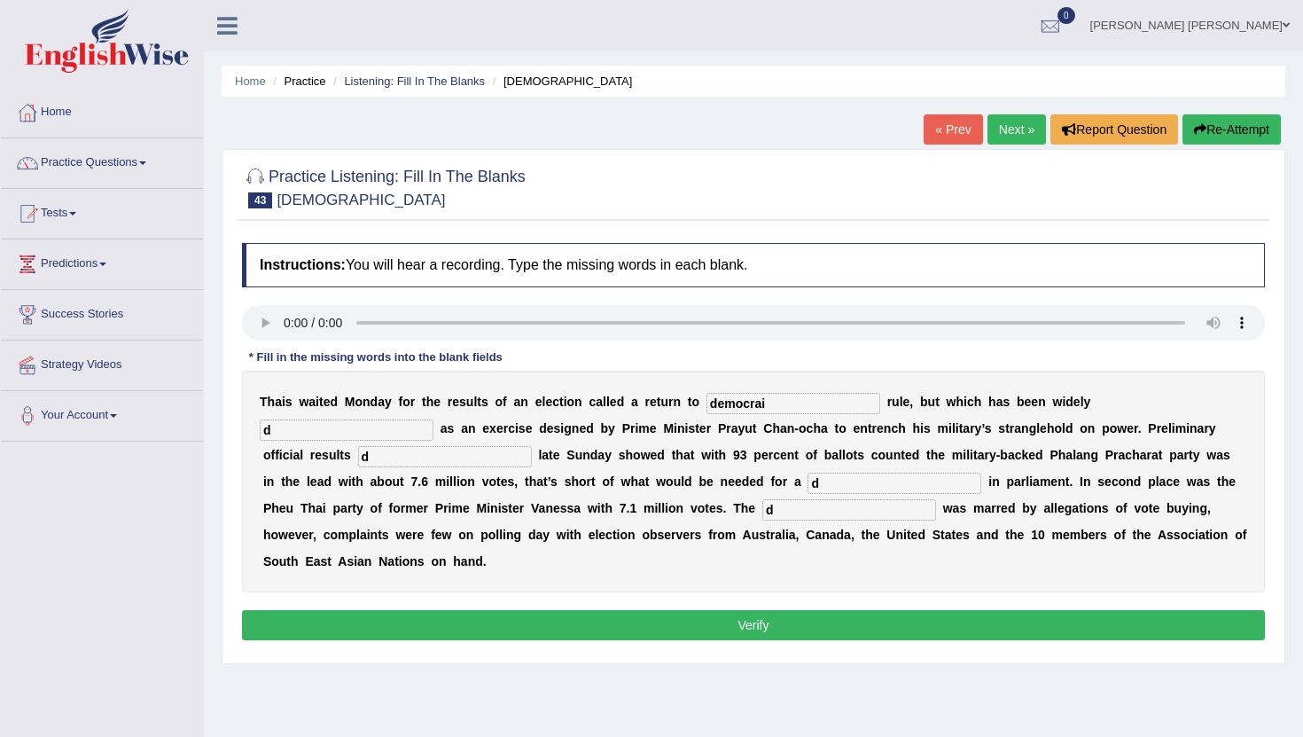
type input "d"
click at [446, 614] on button "Verify" at bounding box center [753, 625] width 1023 height 30
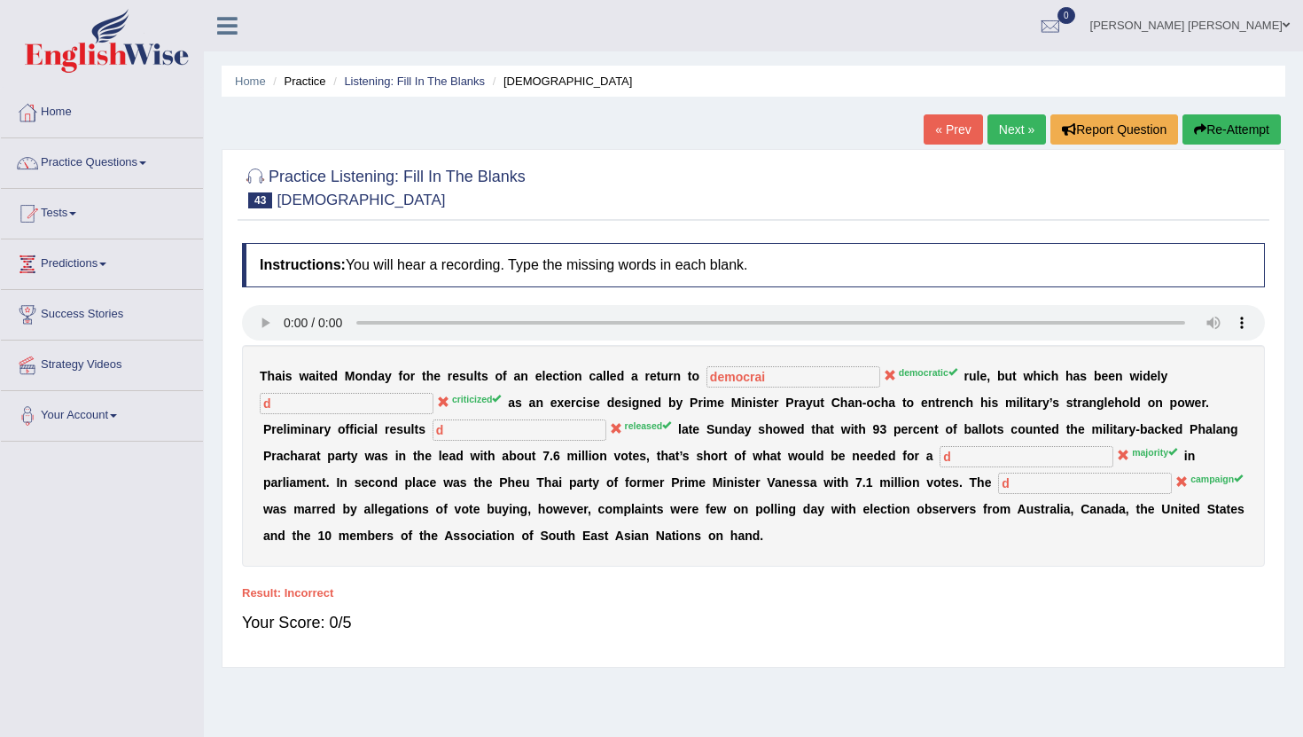
click at [1002, 126] on link "Next »" at bounding box center [1016, 129] width 58 height 30
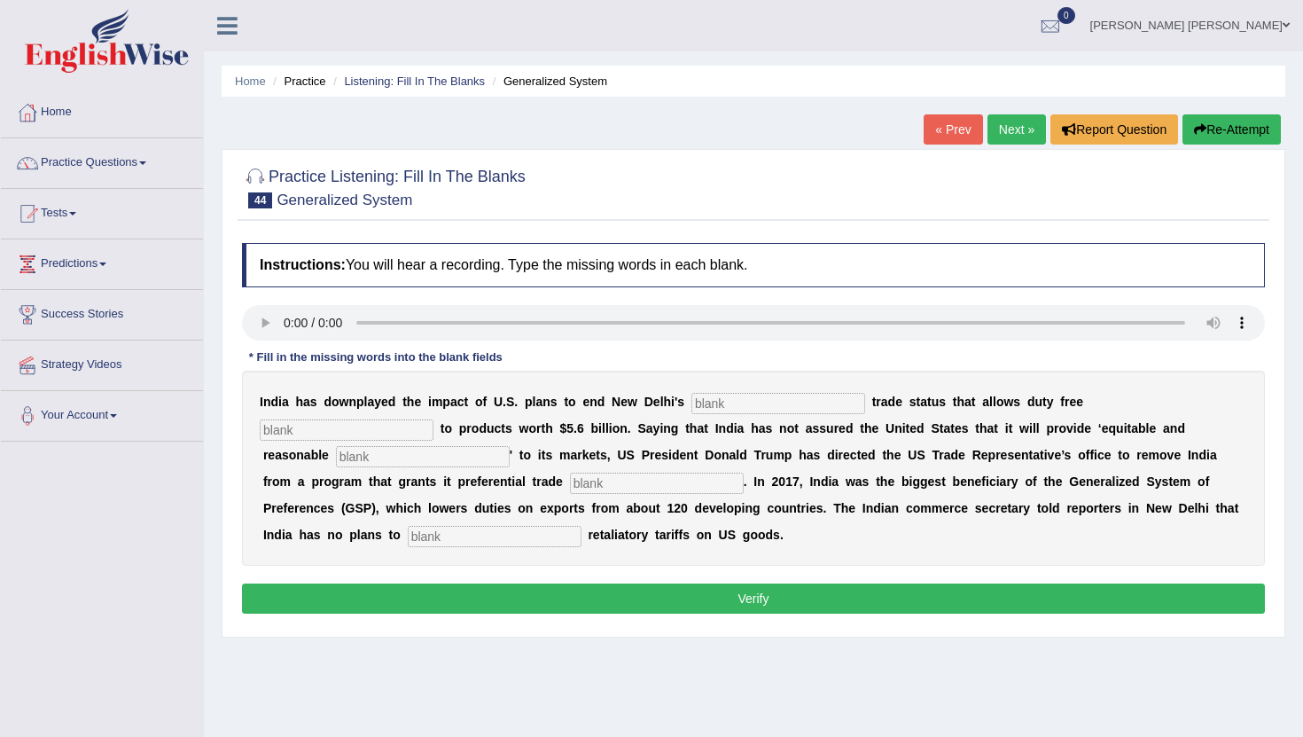
click at [713, 405] on input "text" at bounding box center [778, 403] width 174 height 21
